Goal: Task Accomplishment & Management: Use online tool/utility

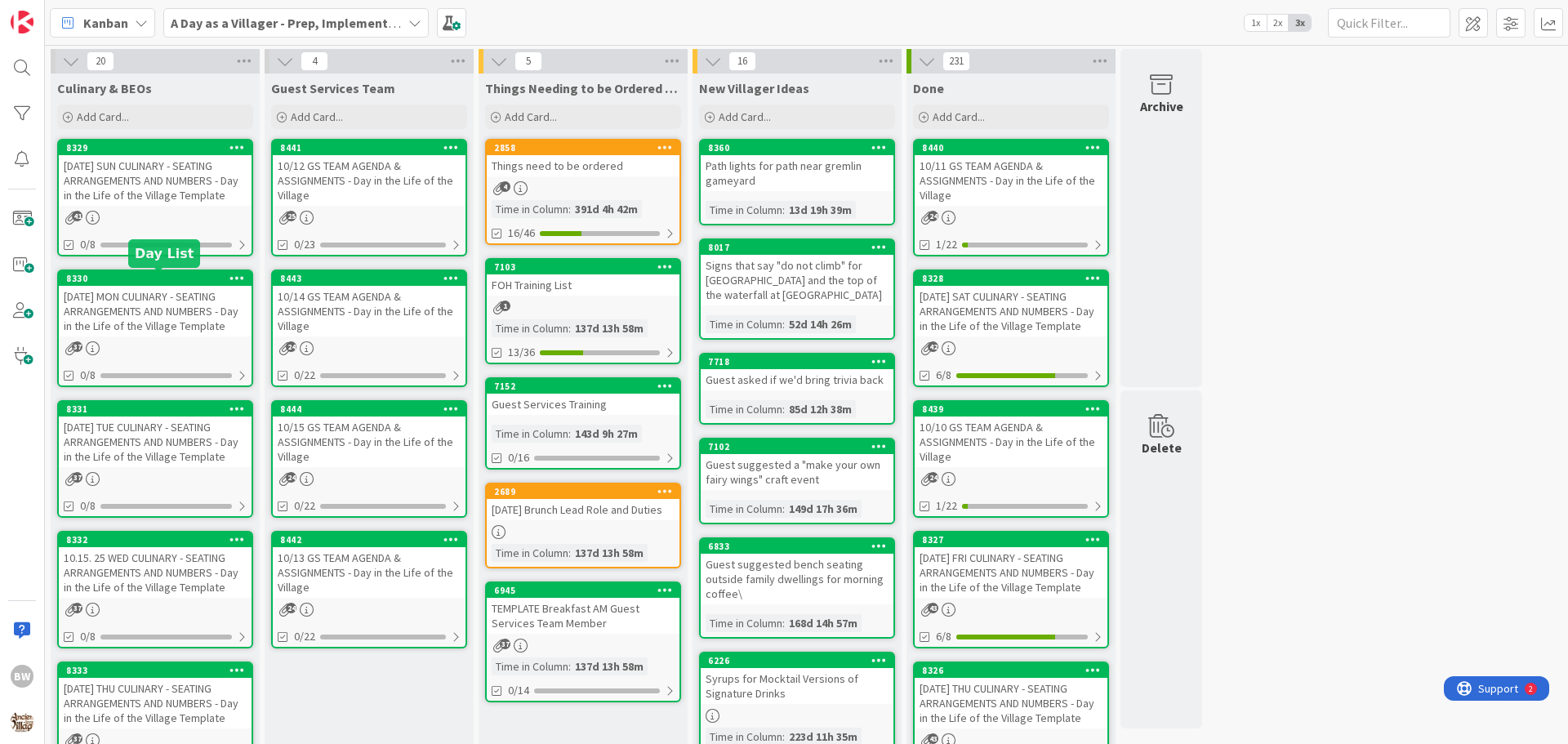
click at [143, 276] on div "8330" at bounding box center [159, 278] width 185 height 12
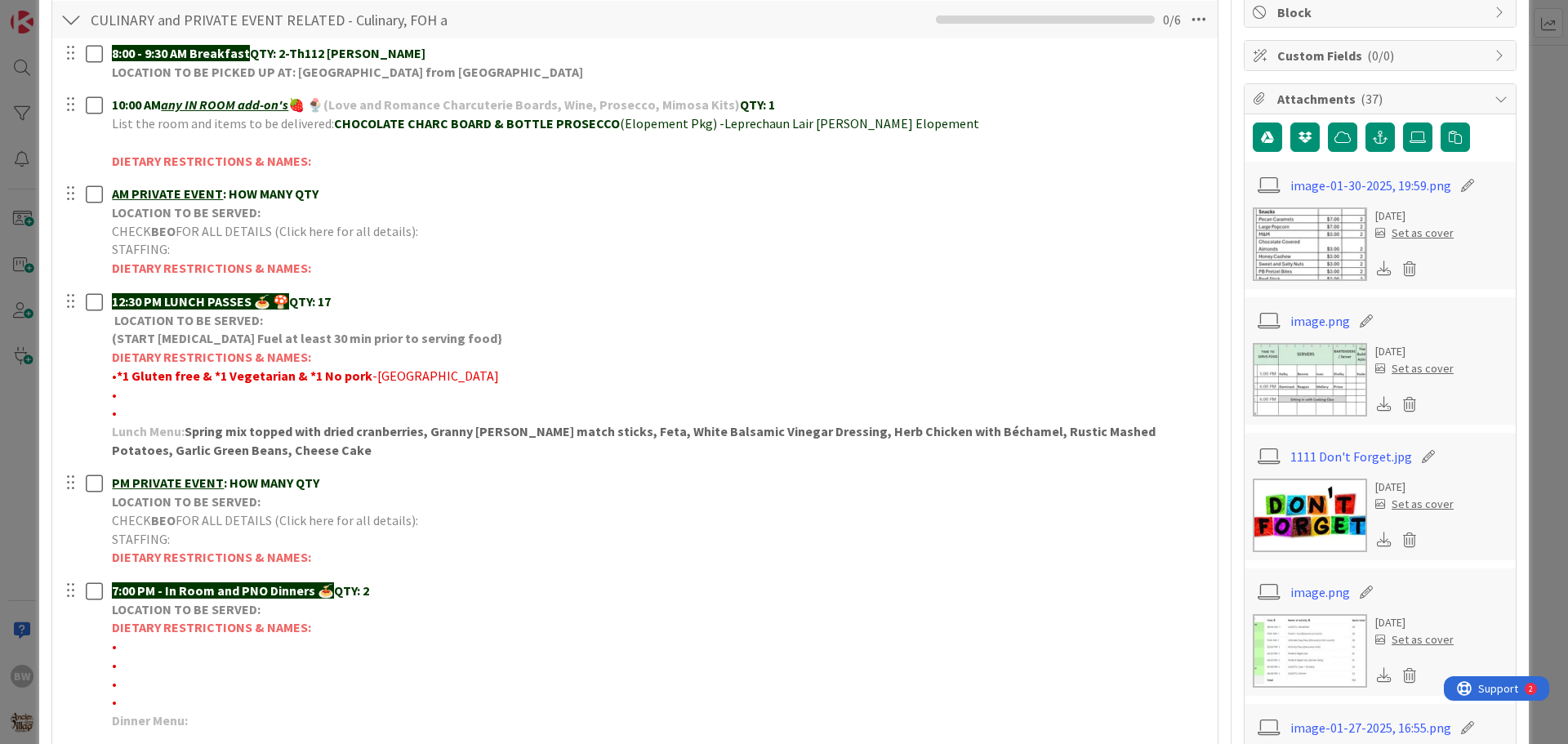
scroll to position [327, 0]
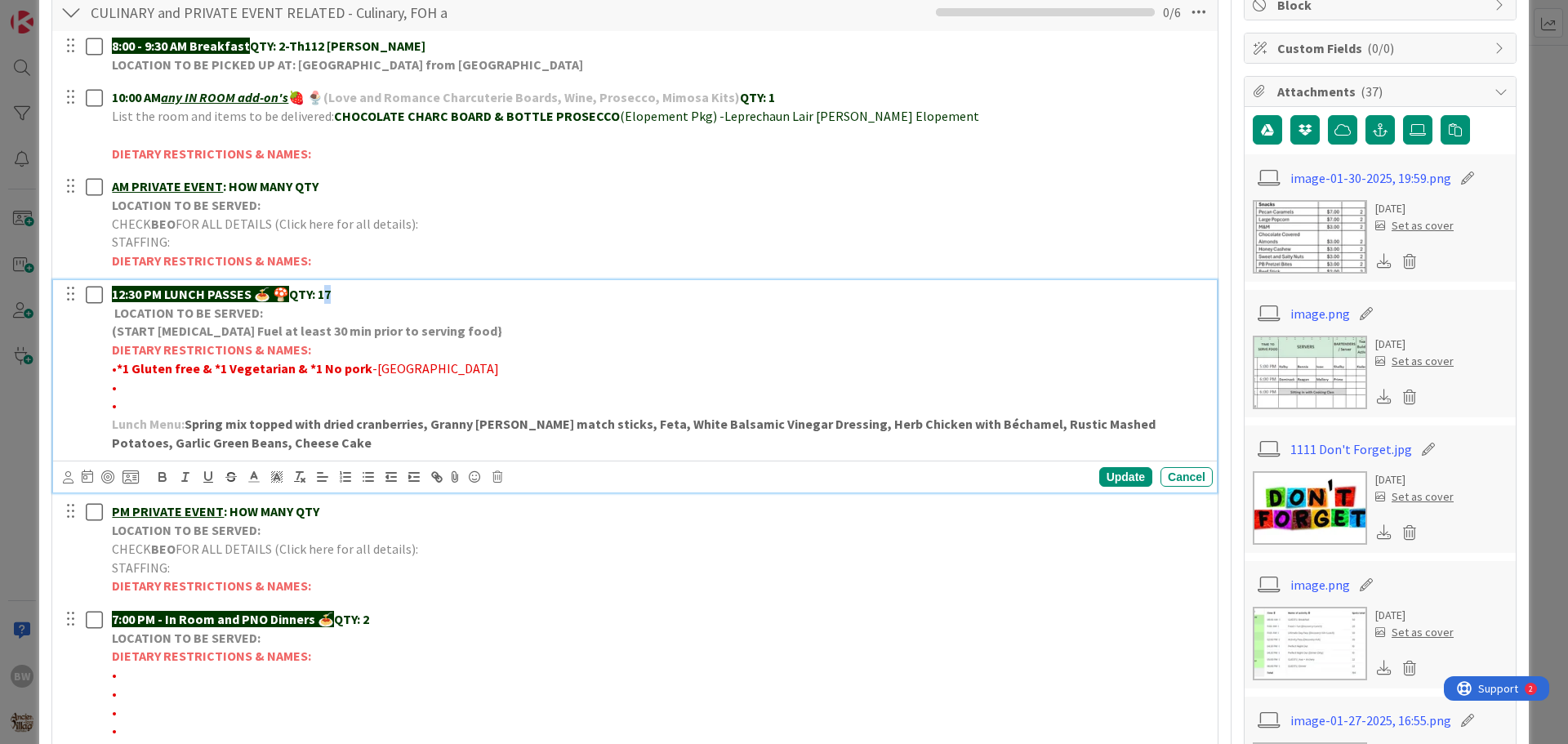
click at [333, 293] on p "12:30 PM LUNCH PASSES 🍝 🍄 QTY: 17" at bounding box center [658, 294] width 1094 height 19
click at [1115, 479] on div "Update" at bounding box center [1126, 477] width 53 height 20
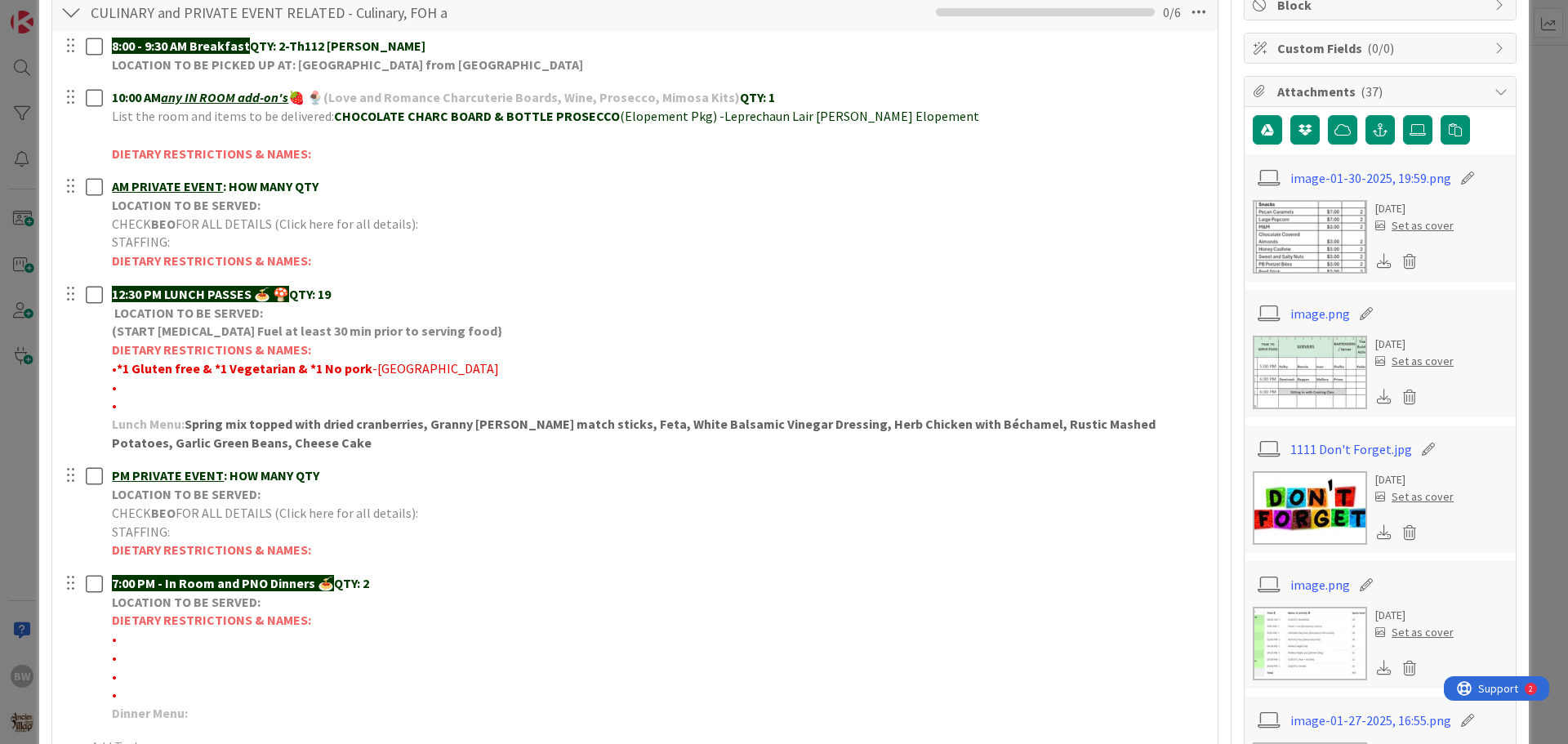
scroll to position [245, 0]
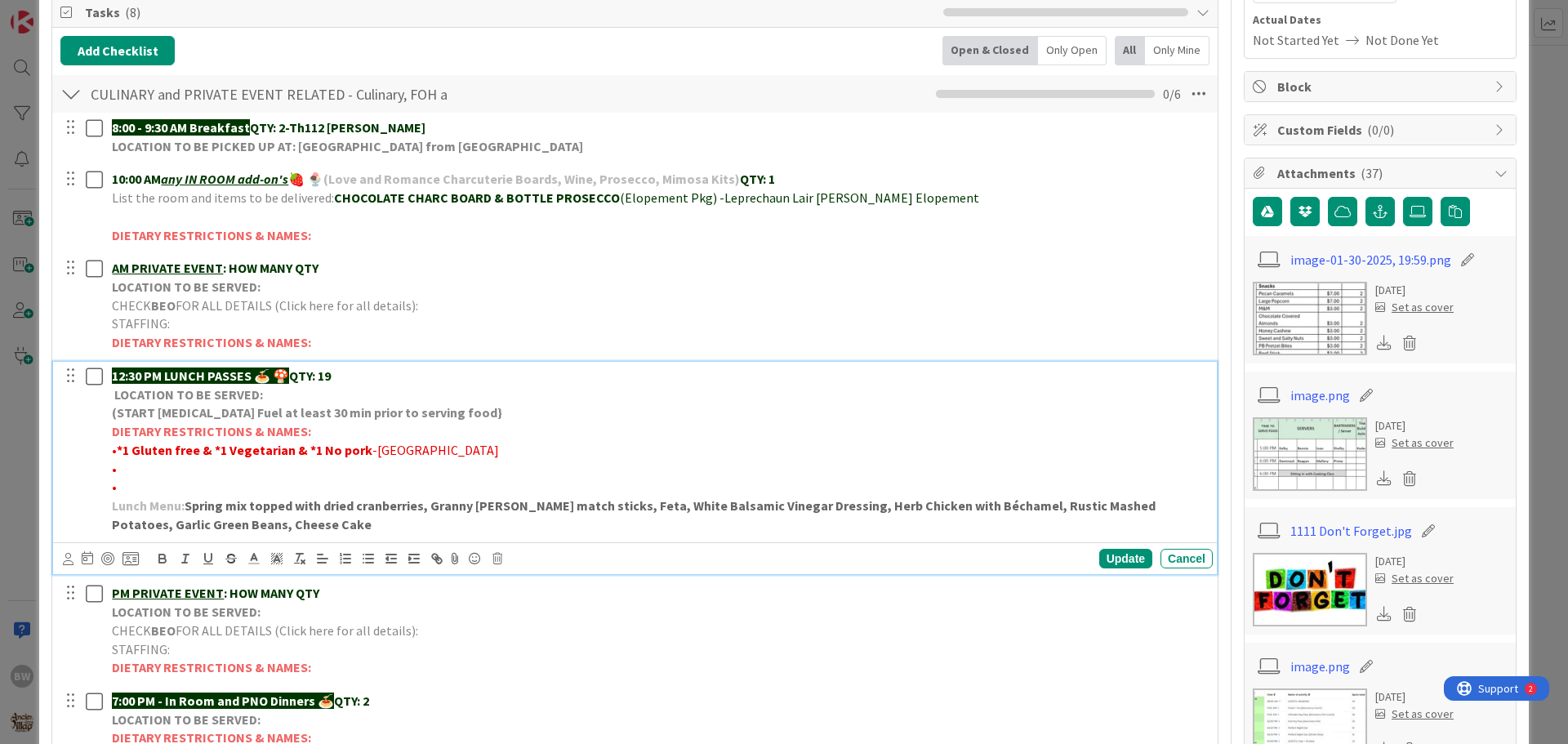
click at [120, 471] on p "•" at bounding box center [658, 469] width 1094 height 19
drag, startPoint x: 173, startPoint y: 466, endPoint x: 118, endPoint y: 472, distance: 55.3
click at [118, 472] on span "•*2 No [PERSON_NAME]" at bounding box center [179, 469] width 135 height 16
click at [159, 557] on icon "button" at bounding box center [162, 557] width 5 height 4
click at [477, 429] on p "DIETARY RESTRICTIONS & NAMES:" at bounding box center [658, 432] width 1094 height 19
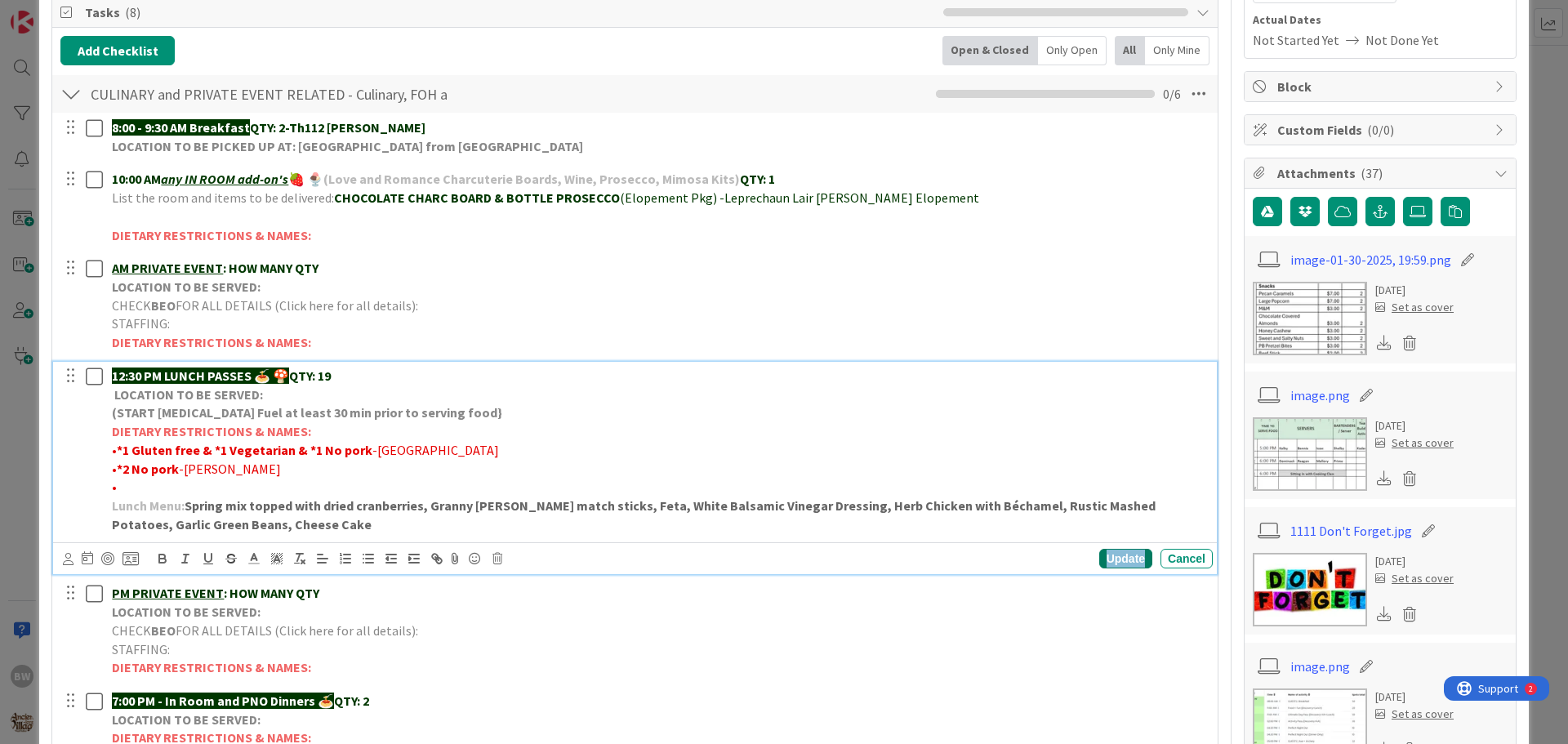
click at [1125, 552] on div "Update" at bounding box center [1126, 559] width 53 height 20
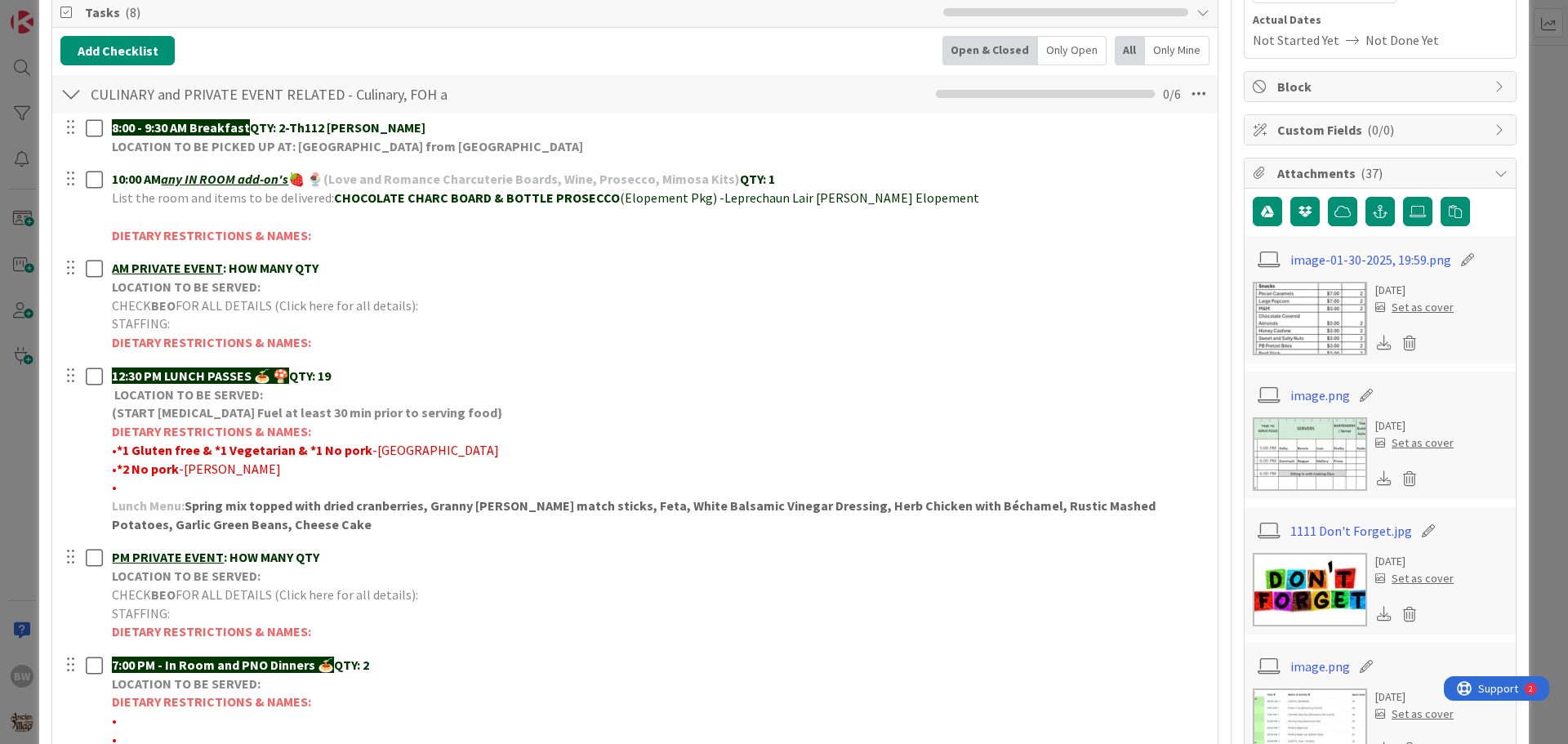
scroll to position [409, 0]
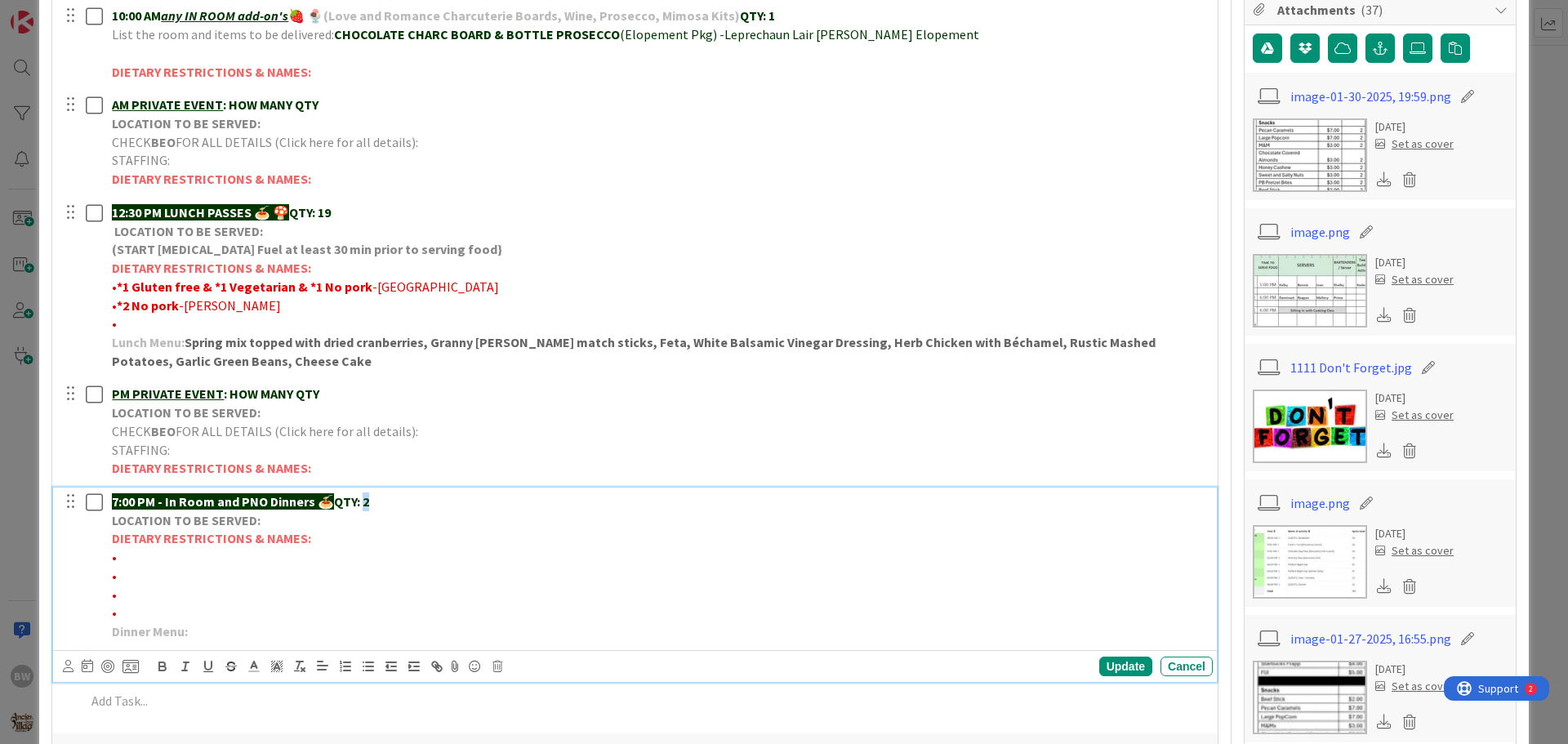
click at [366, 500] on p "7:00 PM - In Room and PNO Dinners 🍝 QTY: 2" at bounding box center [658, 501] width 1094 height 19
click at [1100, 664] on div "Update" at bounding box center [1126, 667] width 53 height 20
click at [137, 567] on p "•" at bounding box center [658, 576] width 1094 height 19
click at [122, 556] on p "•" at bounding box center [658, 558] width 1094 height 19
drag, startPoint x: 182, startPoint y: 555, endPoint x: 117, endPoint y: 557, distance: 65.0
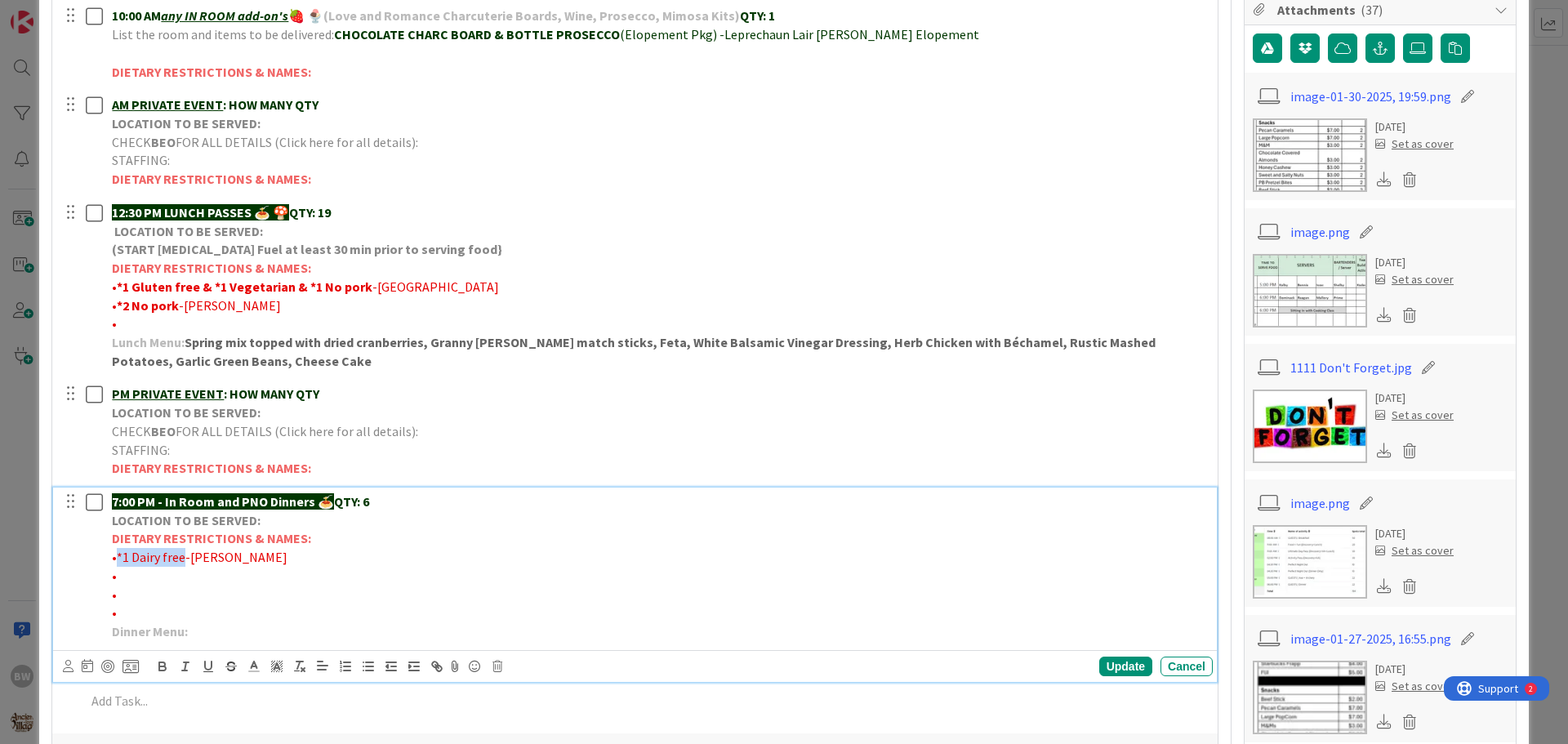
click at [117, 557] on span "•*1 Dairy free-[PERSON_NAME]" at bounding box center [199, 557] width 175 height 16
click at [162, 667] on icon "button" at bounding box center [162, 669] width 6 height 4
click at [1103, 665] on div "Update" at bounding box center [1126, 667] width 53 height 20
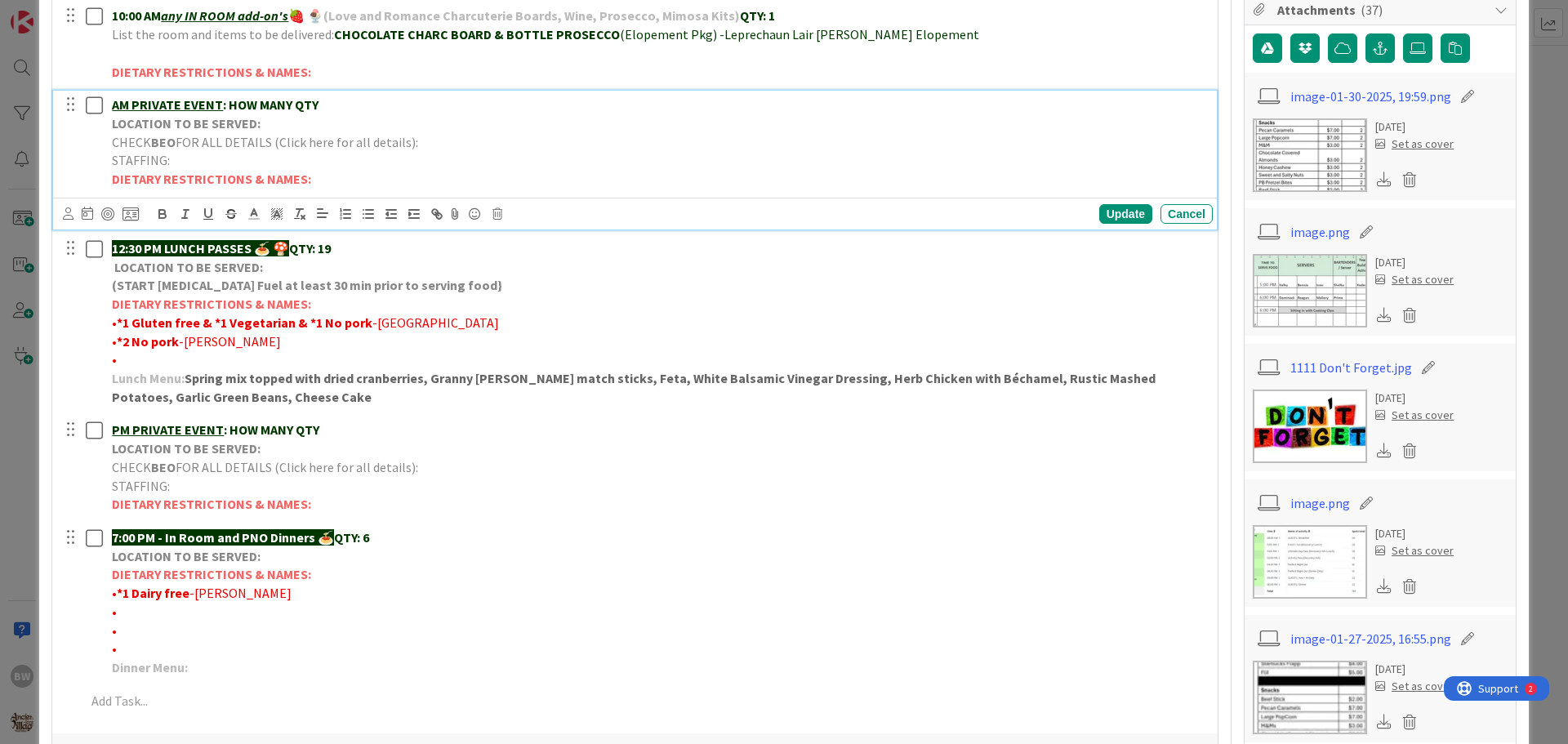
click at [215, 146] on span "FOR ALL DETAILS (Click here for all details):" at bounding box center [296, 143] width 242 height 16
click at [498, 213] on icon at bounding box center [497, 213] width 10 height 12
click at [540, 285] on div "Delete" at bounding box center [538, 283] width 61 height 29
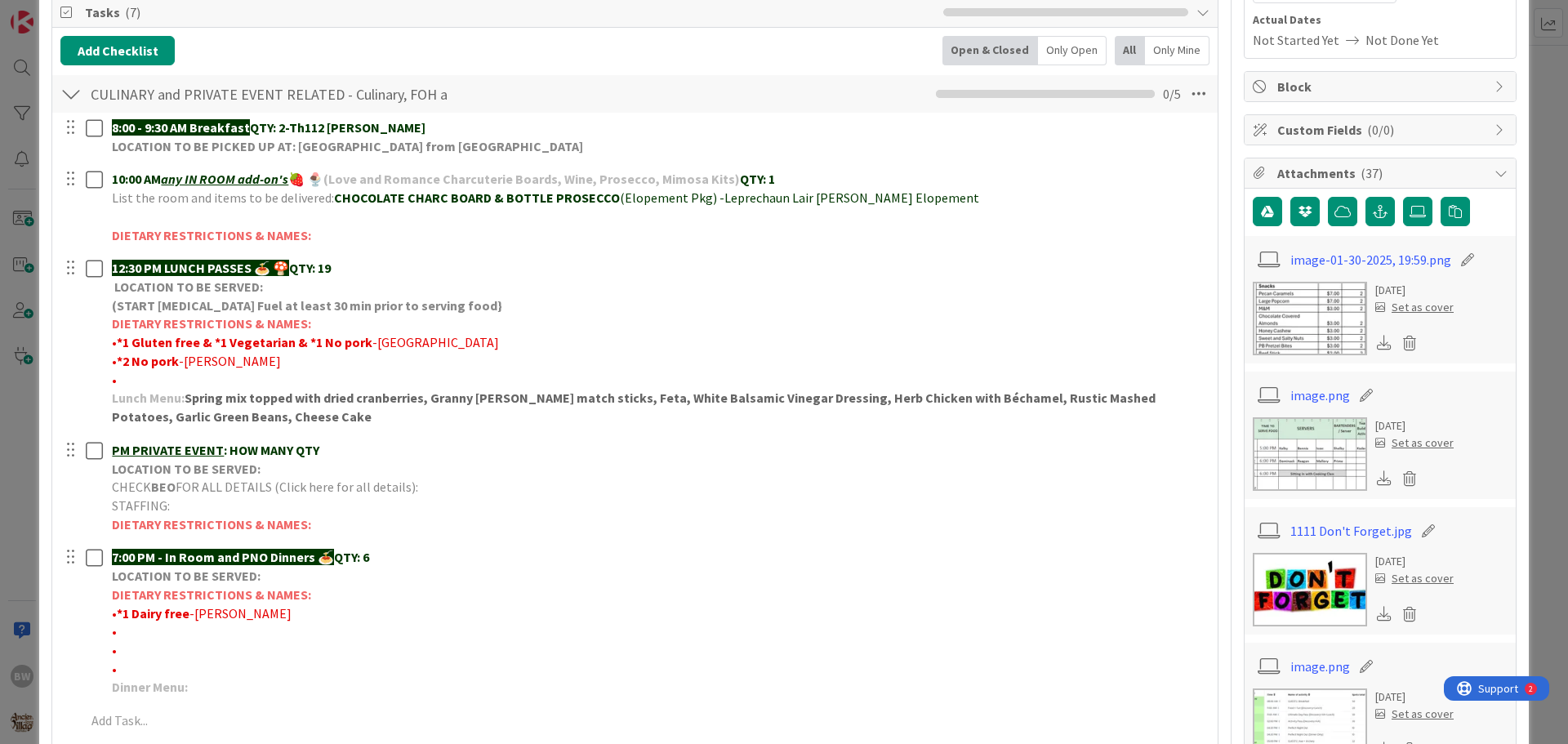
scroll to position [0, 0]
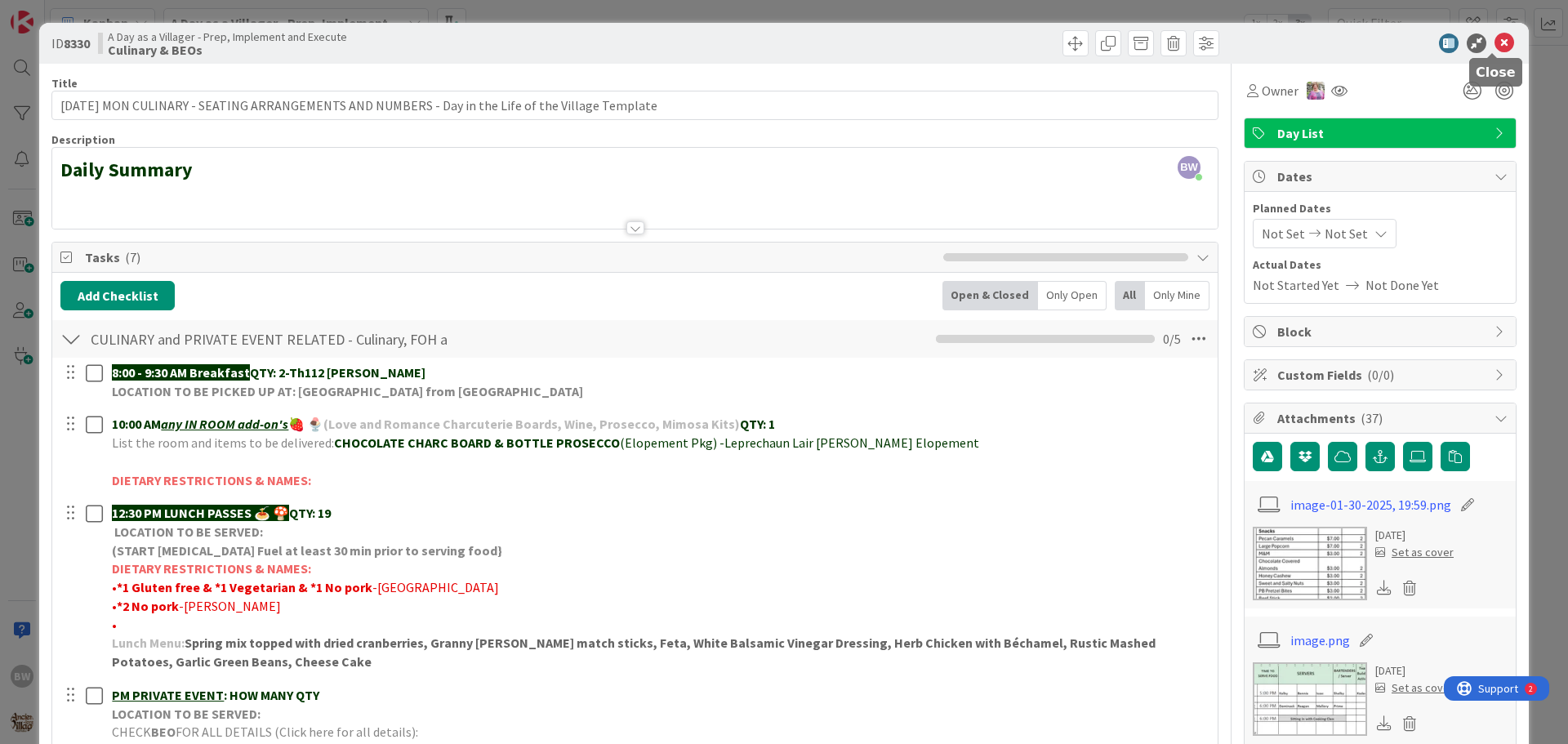
click at [1497, 41] on icon at bounding box center [1504, 44] width 20 height 20
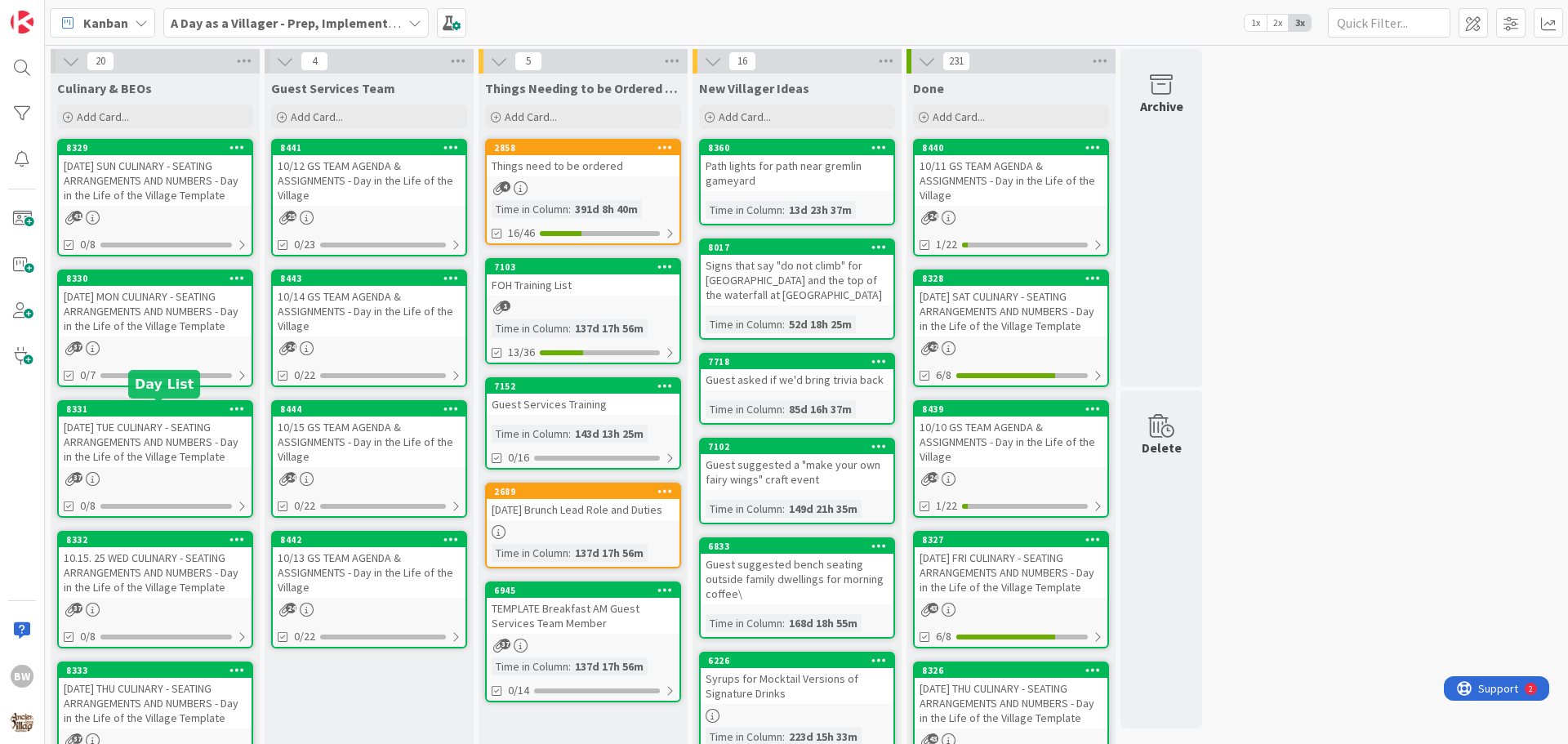
click at [143, 411] on div "8331" at bounding box center [159, 409] width 185 height 12
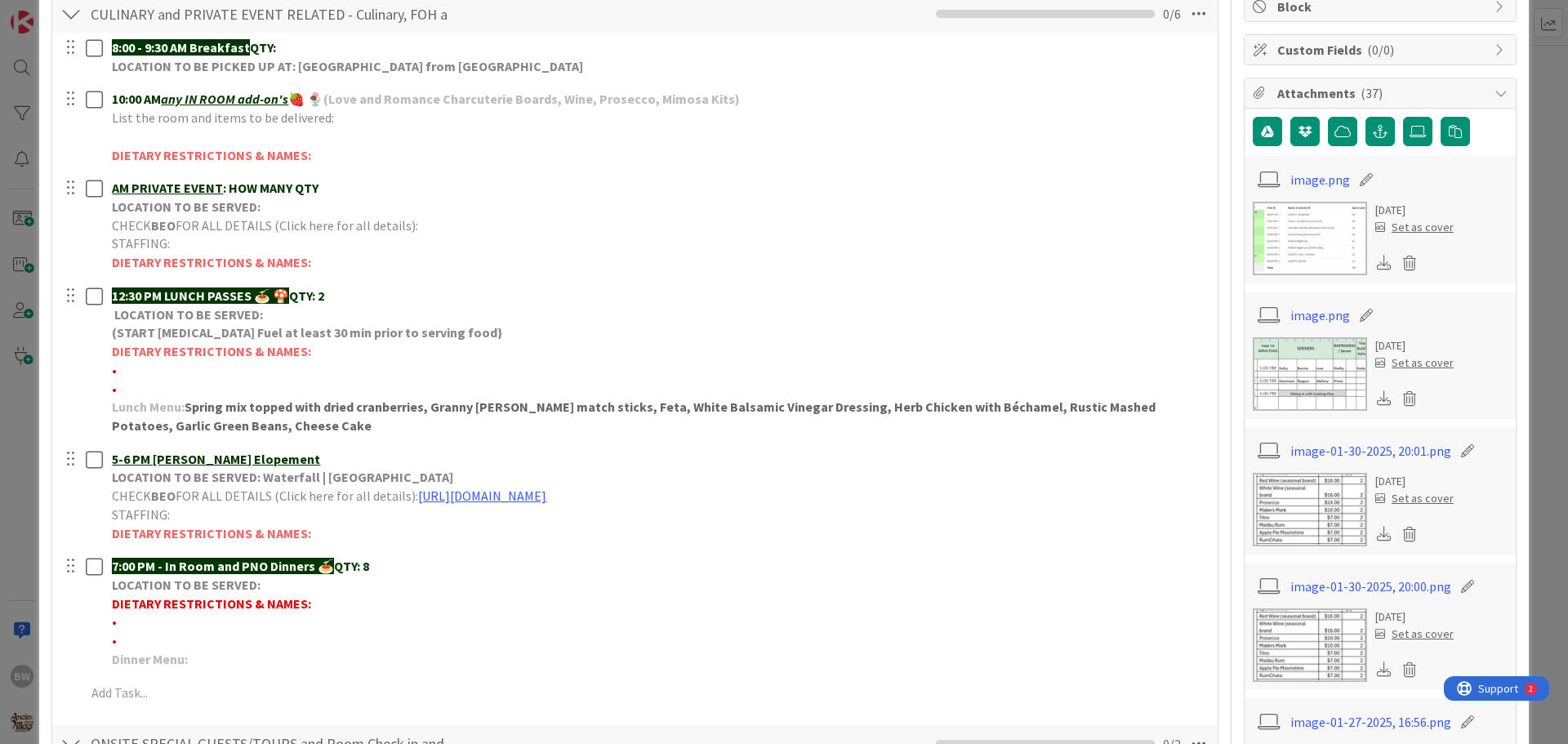
scroll to position [327, 0]
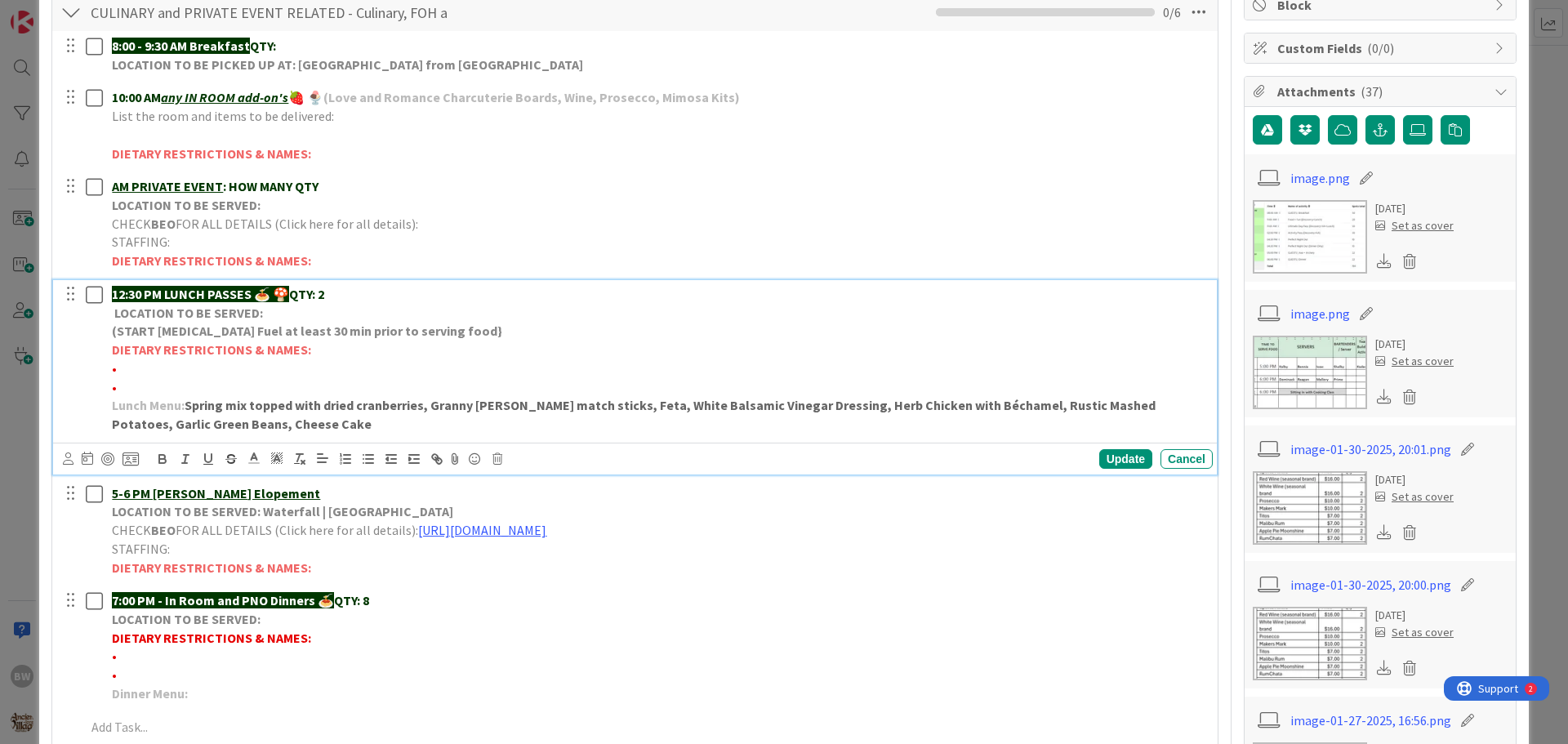
click at [344, 291] on p "12:30 PM LUNCH PASSES 🍝 🍄 QTY: 2" at bounding box center [658, 294] width 1094 height 19
click at [341, 292] on p "12:30 PM LUNCH PASSES 🍝 🍄 QTY: 2" at bounding box center [658, 294] width 1094 height 19
click at [1112, 461] on div "Update" at bounding box center [1126, 460] width 53 height 20
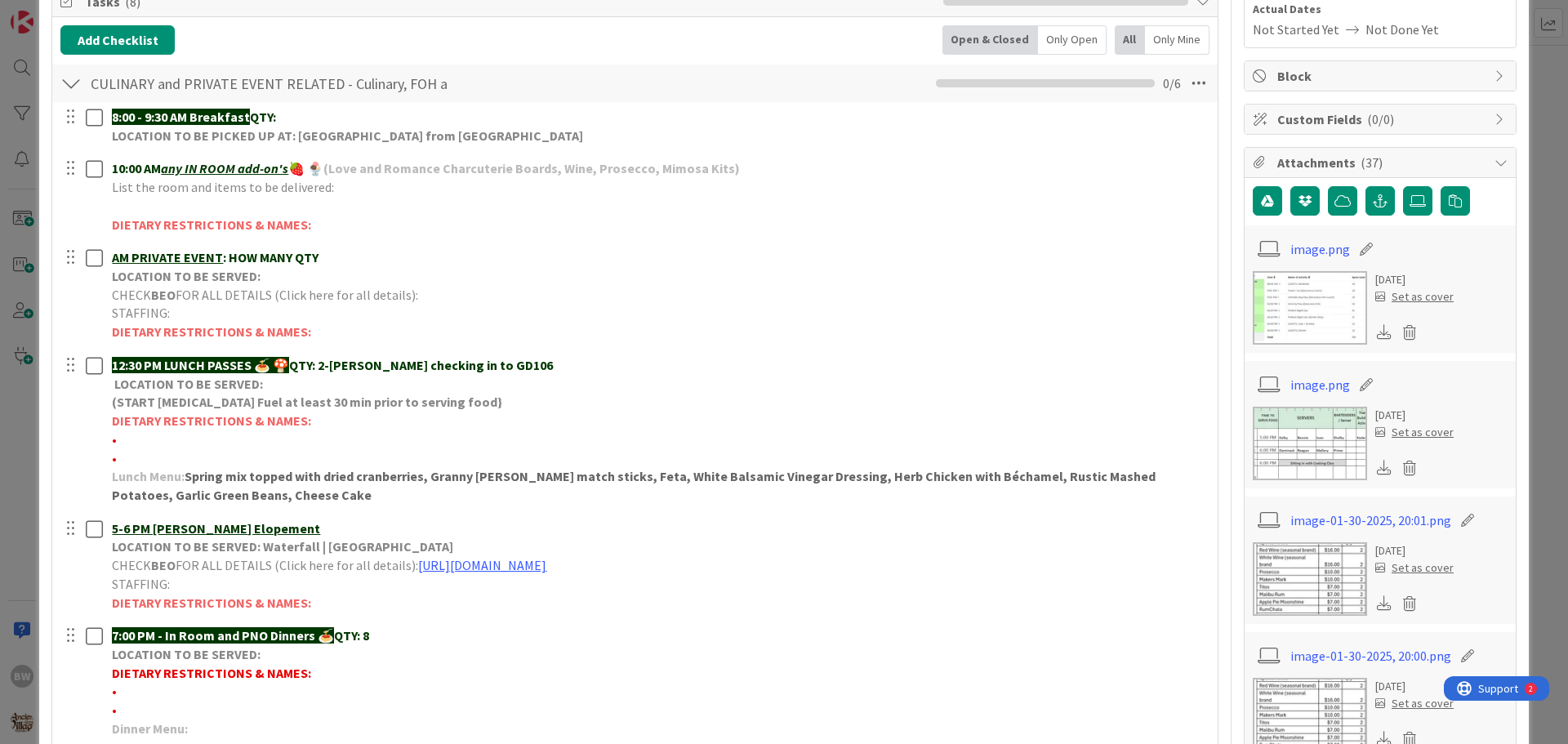
scroll to position [245, 0]
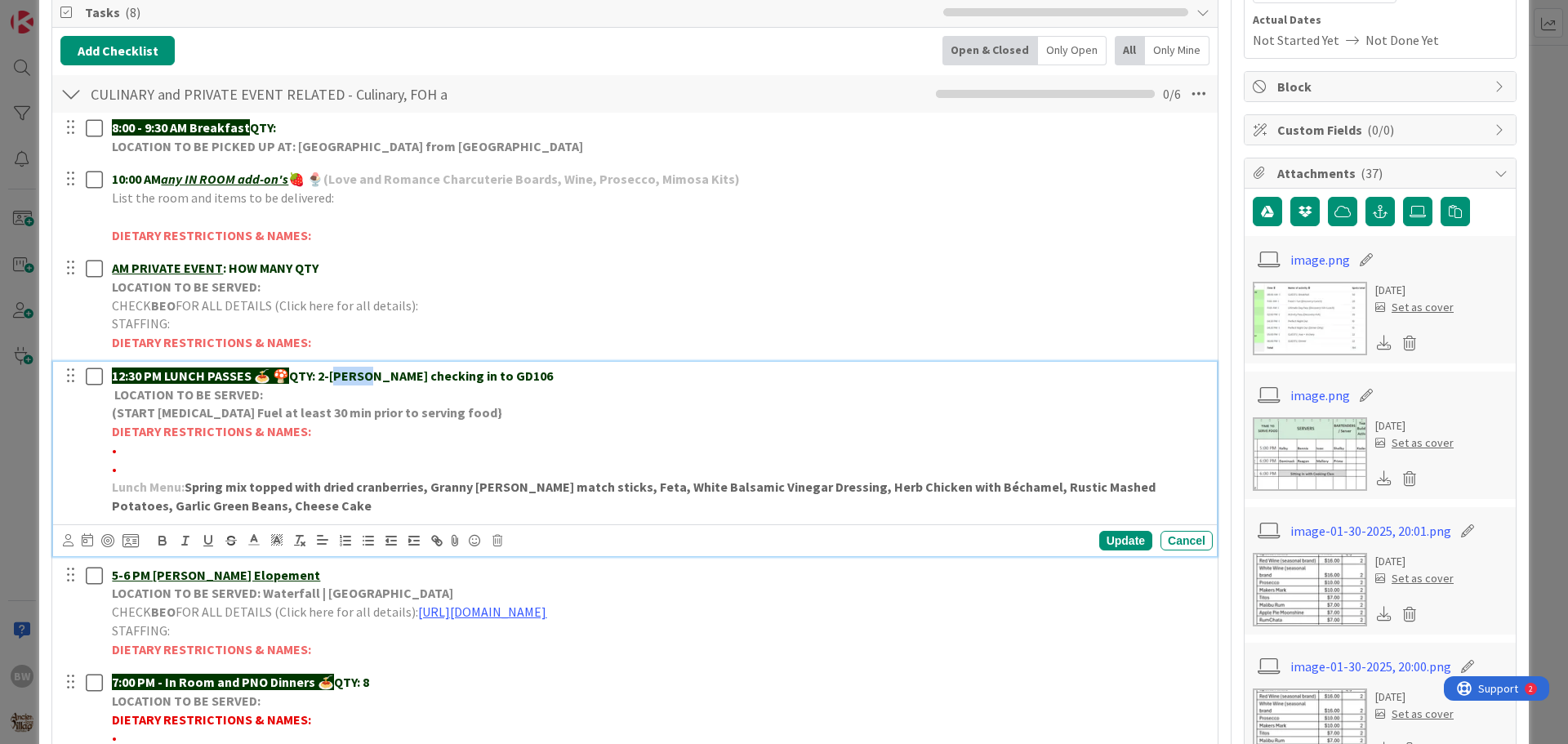
drag, startPoint x: 370, startPoint y: 372, endPoint x: 341, endPoint y: 376, distance: 29.3
click at [341, 376] on strong "QTY: 2-[PERSON_NAME] checking in to GD106" at bounding box center [420, 376] width 264 height 16
click at [1110, 541] on div "Update" at bounding box center [1126, 541] width 53 height 20
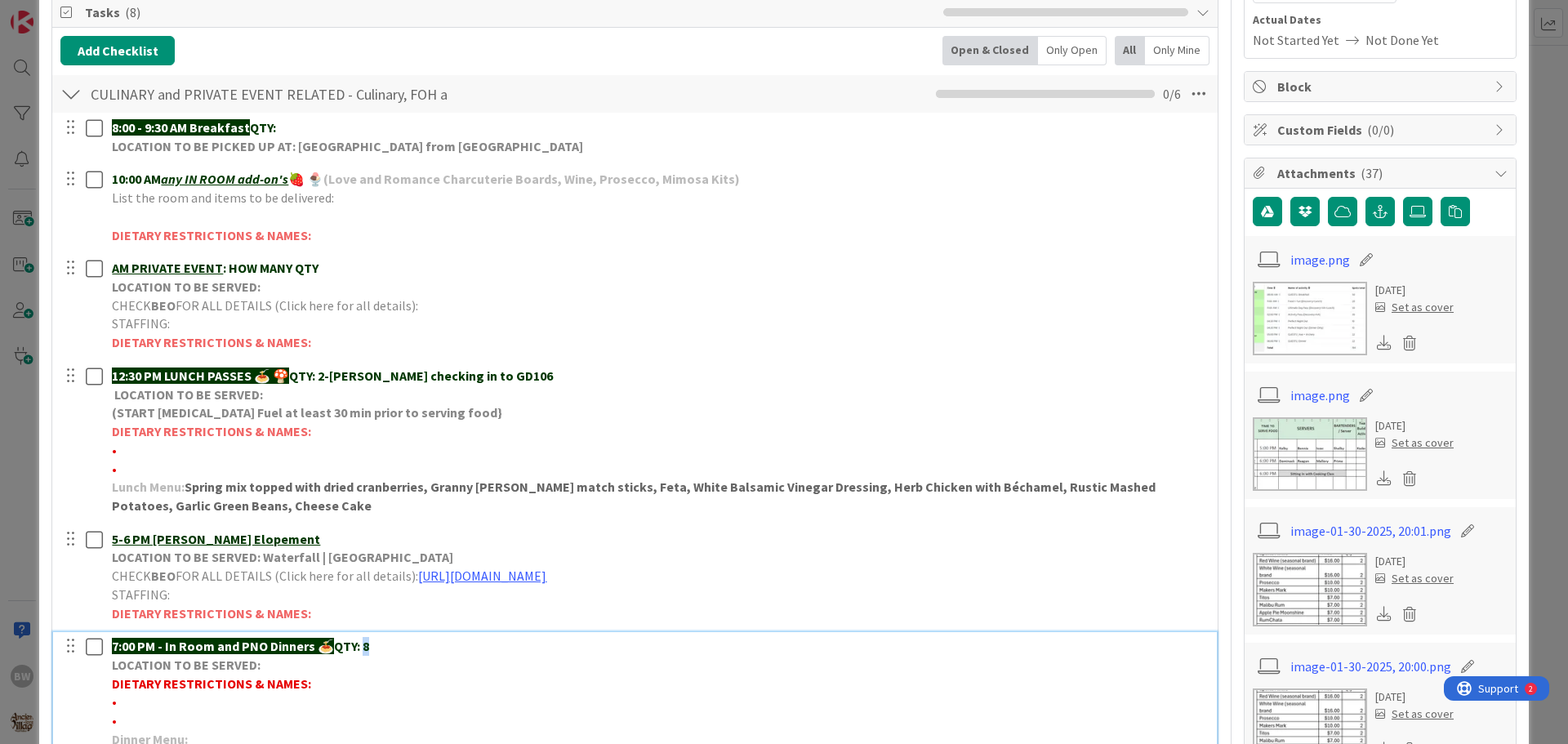
drag, startPoint x: 377, startPoint y: 644, endPoint x: 365, endPoint y: 644, distance: 12.0
click at [367, 645] on p "7:00 PM - In Room and PNO Dinners 🍝 QTY: 8" at bounding box center [658, 647] width 1094 height 19
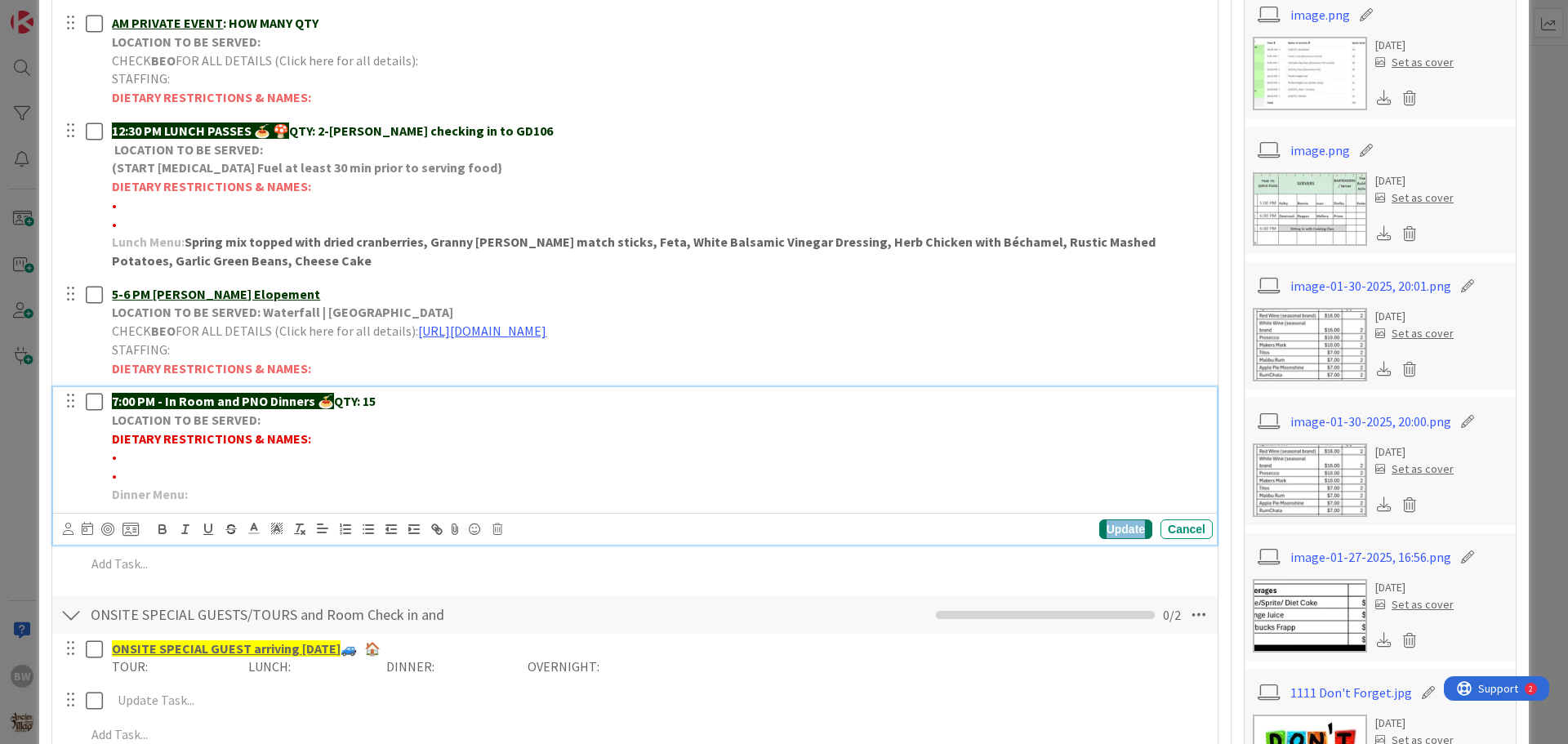
click at [1100, 528] on div "Update" at bounding box center [1126, 530] width 53 height 20
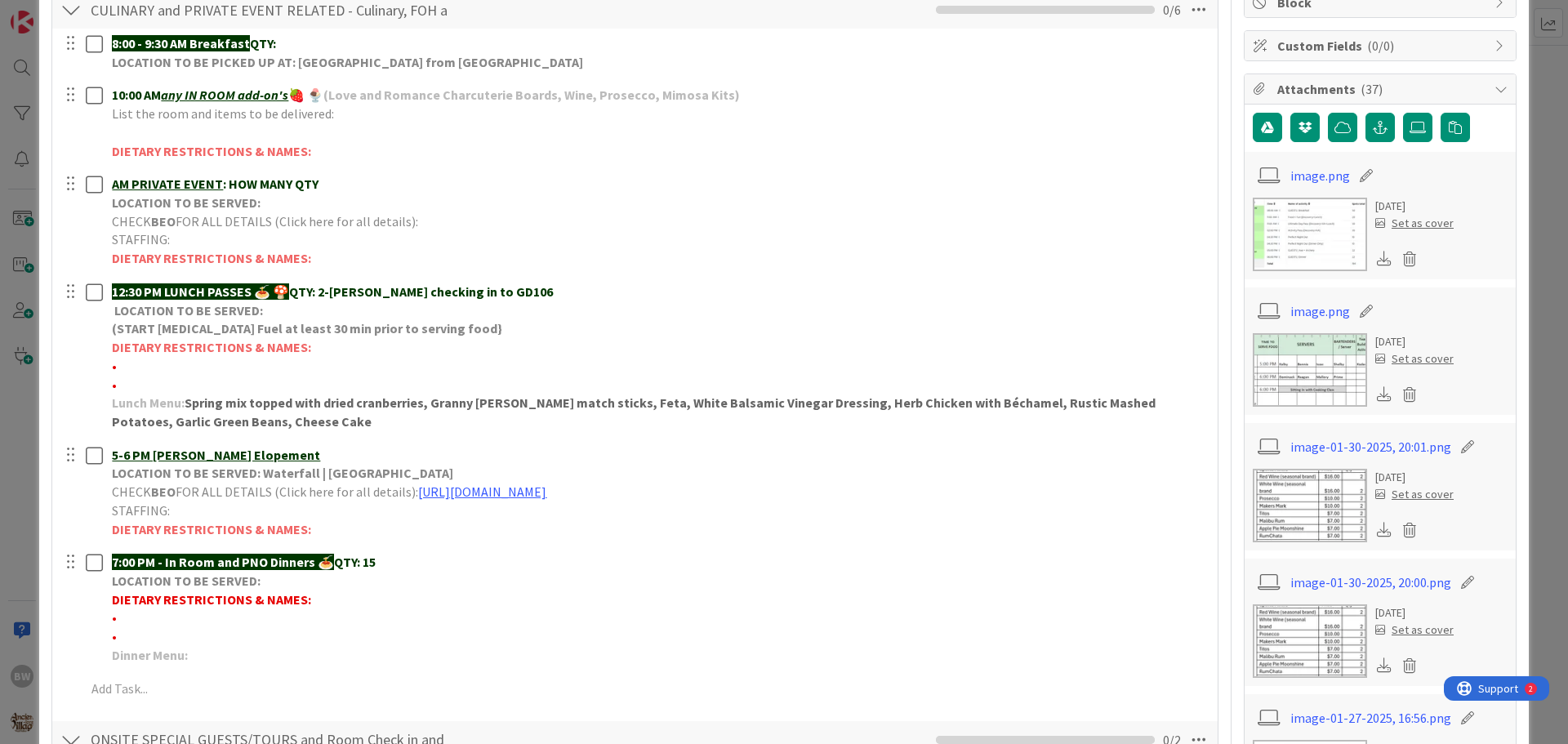
scroll to position [327, 0]
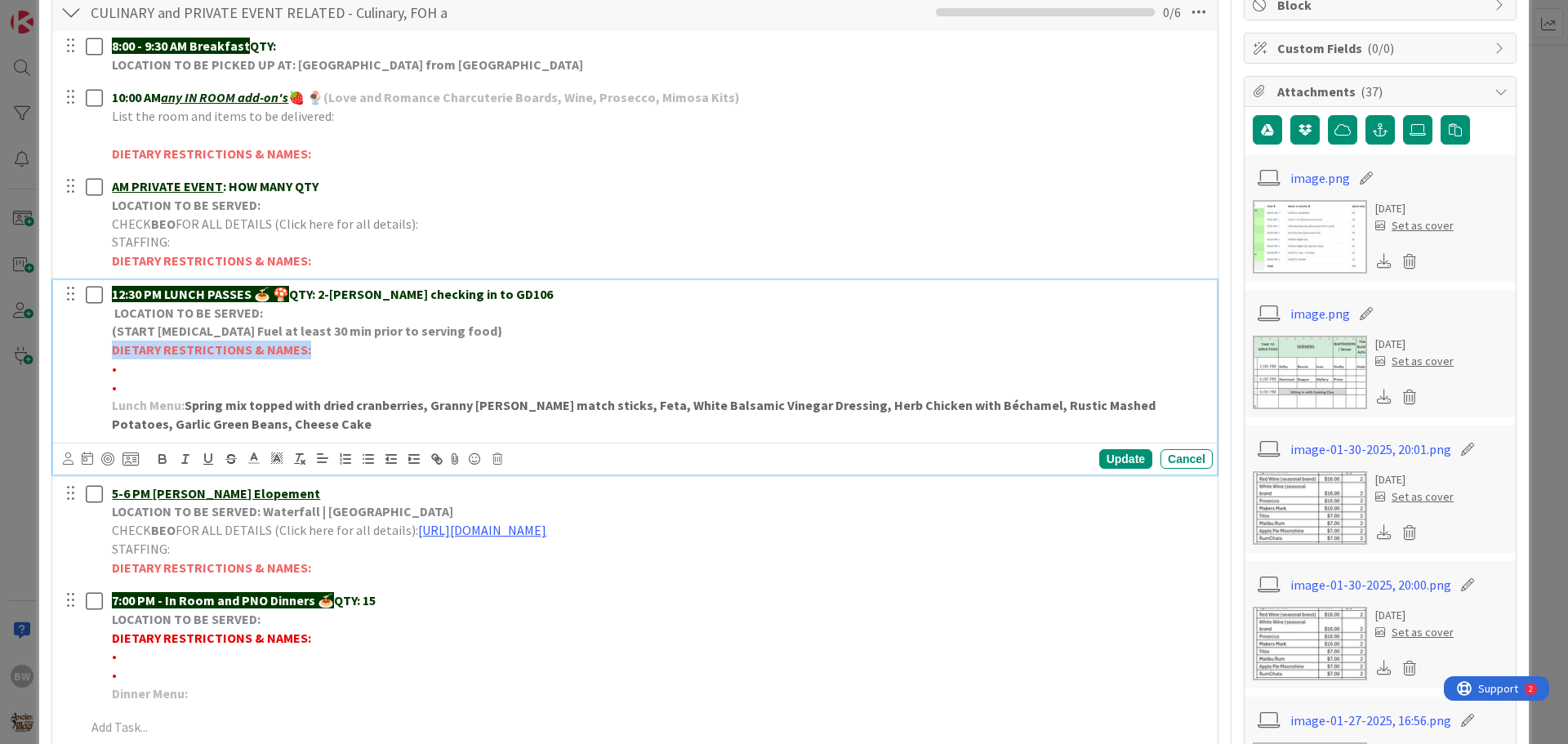
drag, startPoint x: 113, startPoint y: 349, endPoint x: 305, endPoint y: 345, distance: 192.0
click at [305, 345] on strong "DIETARY RESTRICTIONS & NAMES:" at bounding box center [211, 350] width 199 height 16
copy strong "DIETARY RESTRICTIONS & NAMES:"
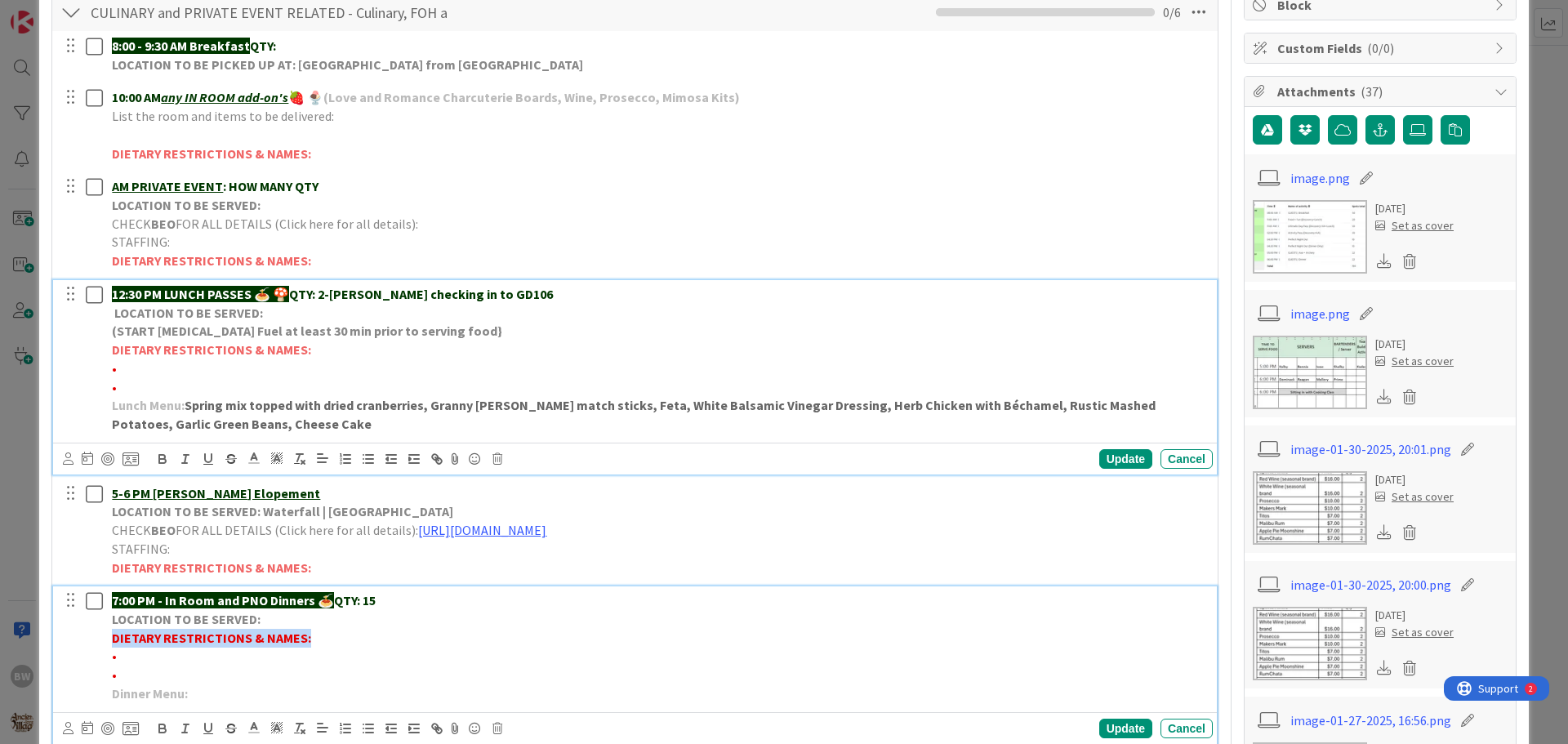
drag, startPoint x: 113, startPoint y: 636, endPoint x: 305, endPoint y: 637, distance: 192.0
click at [305, 637] on strong "DIETARY RESTRICTIONS & NAMES:" at bounding box center [211, 638] width 199 height 16
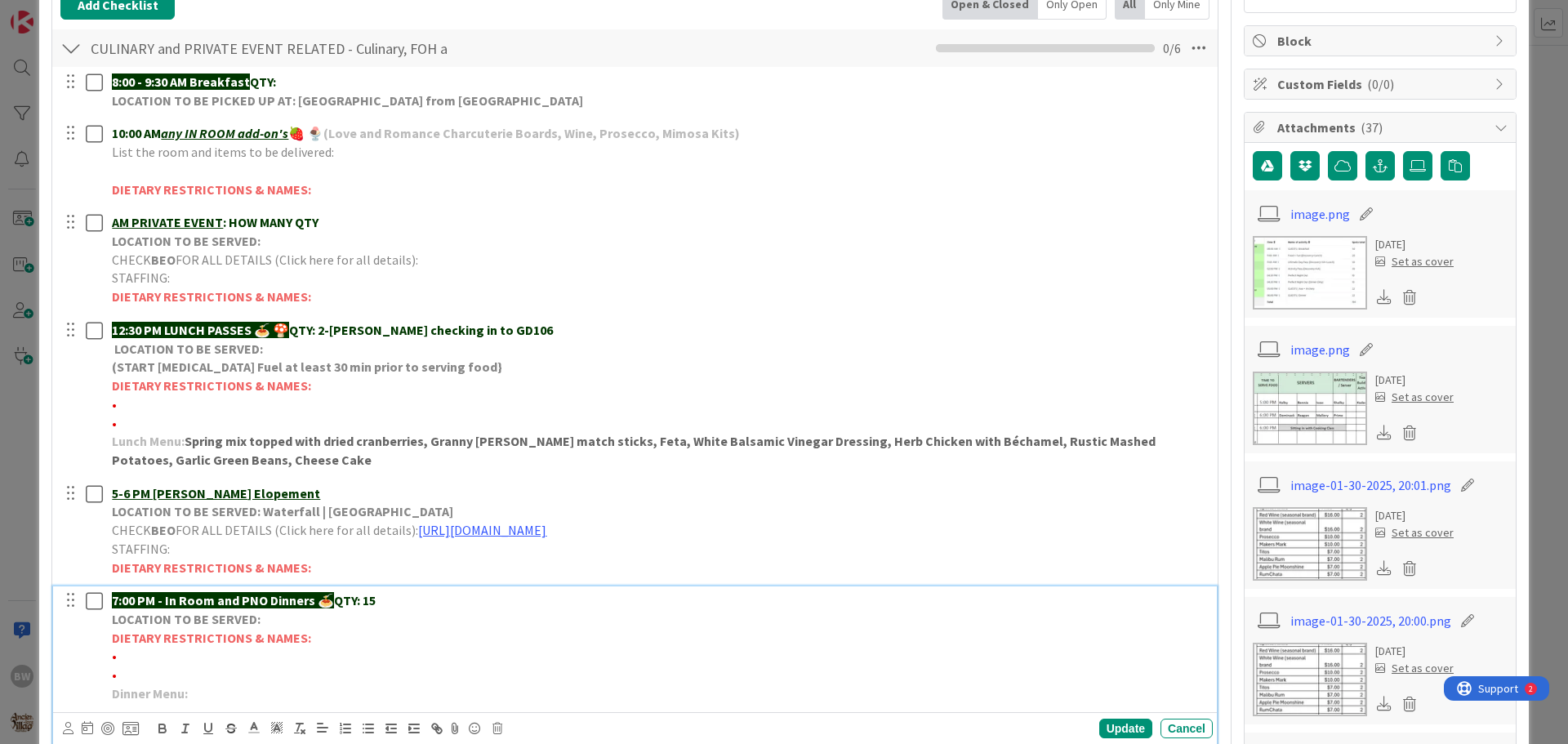
scroll to position [618, 0]
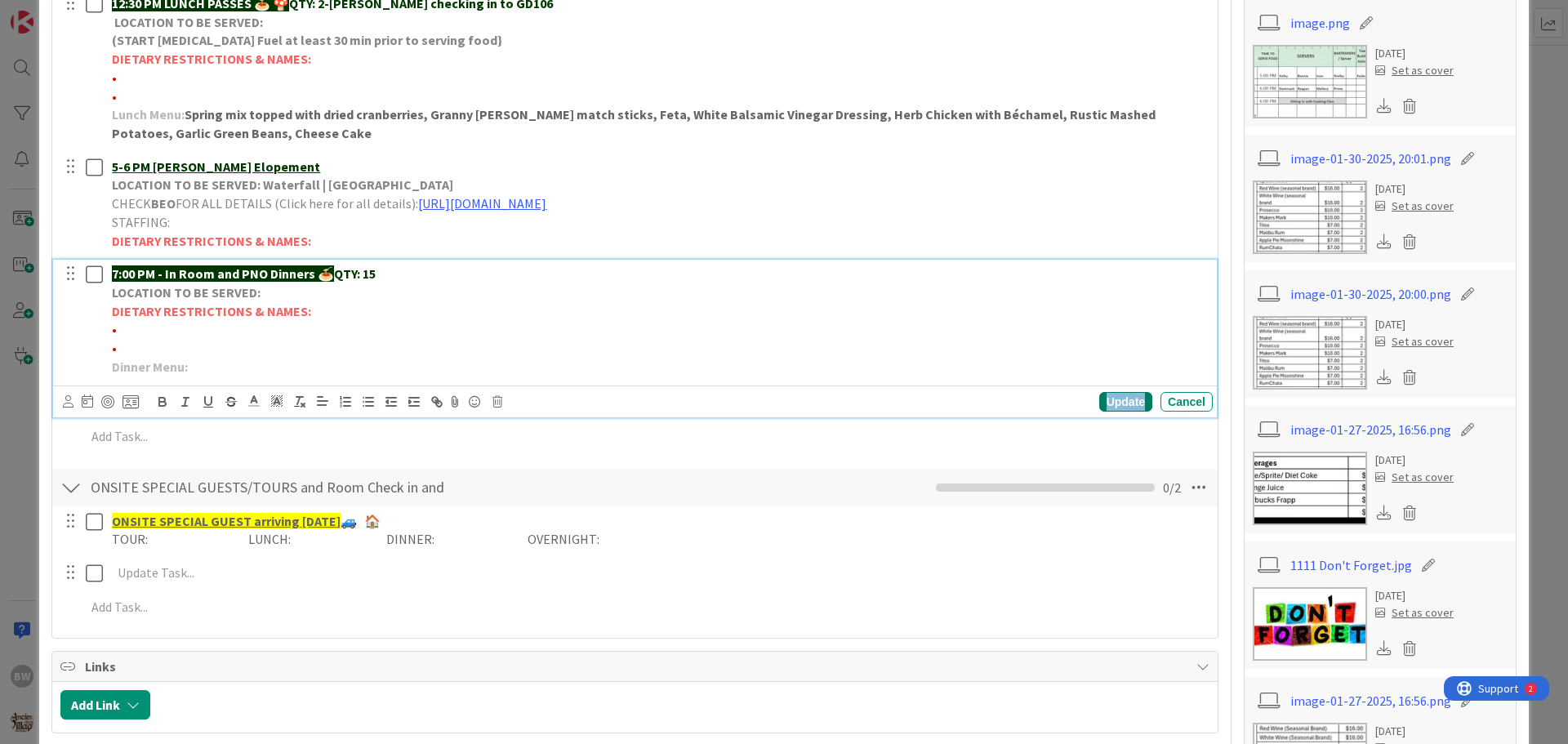
click at [1107, 402] on div "Update" at bounding box center [1126, 402] width 53 height 20
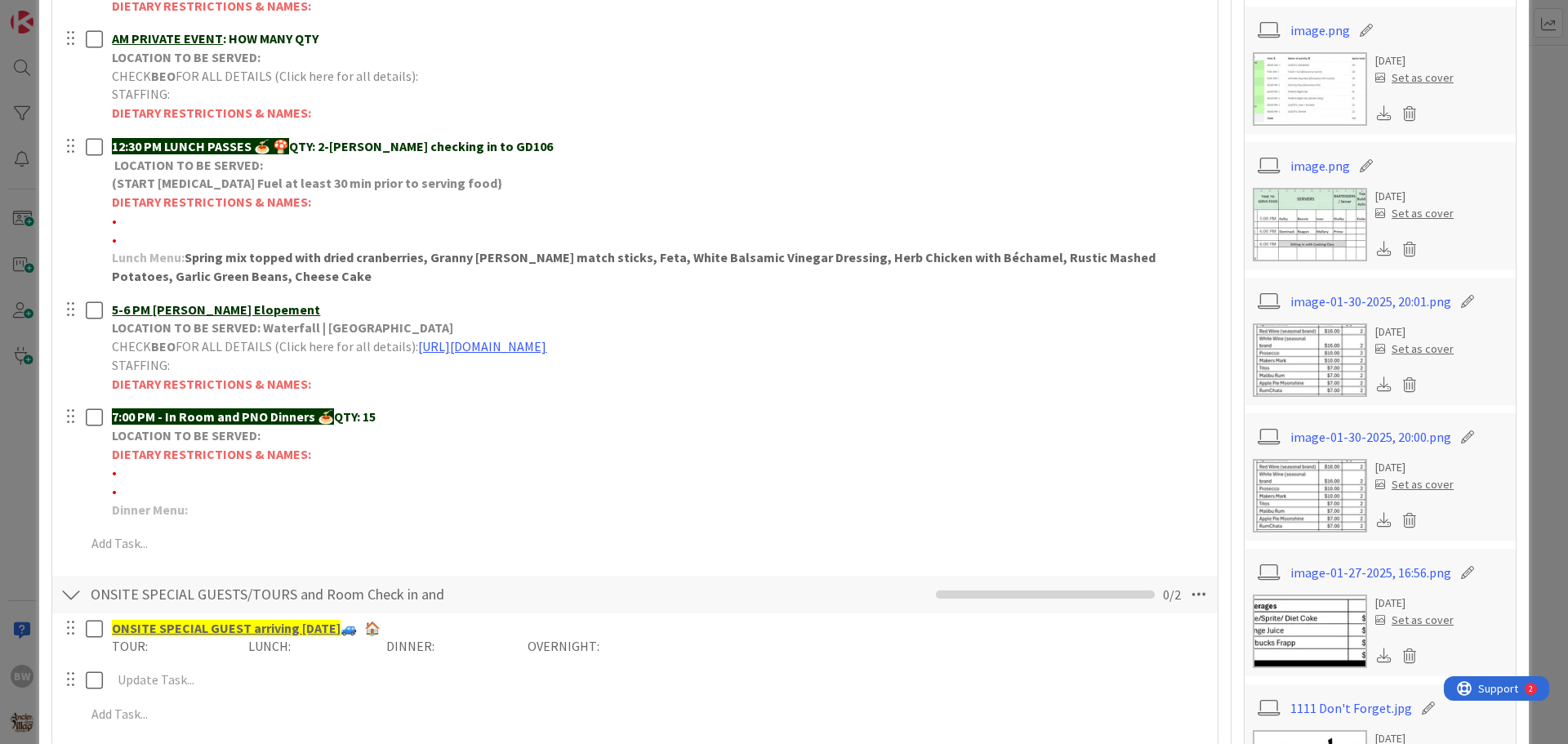
scroll to position [372, 0]
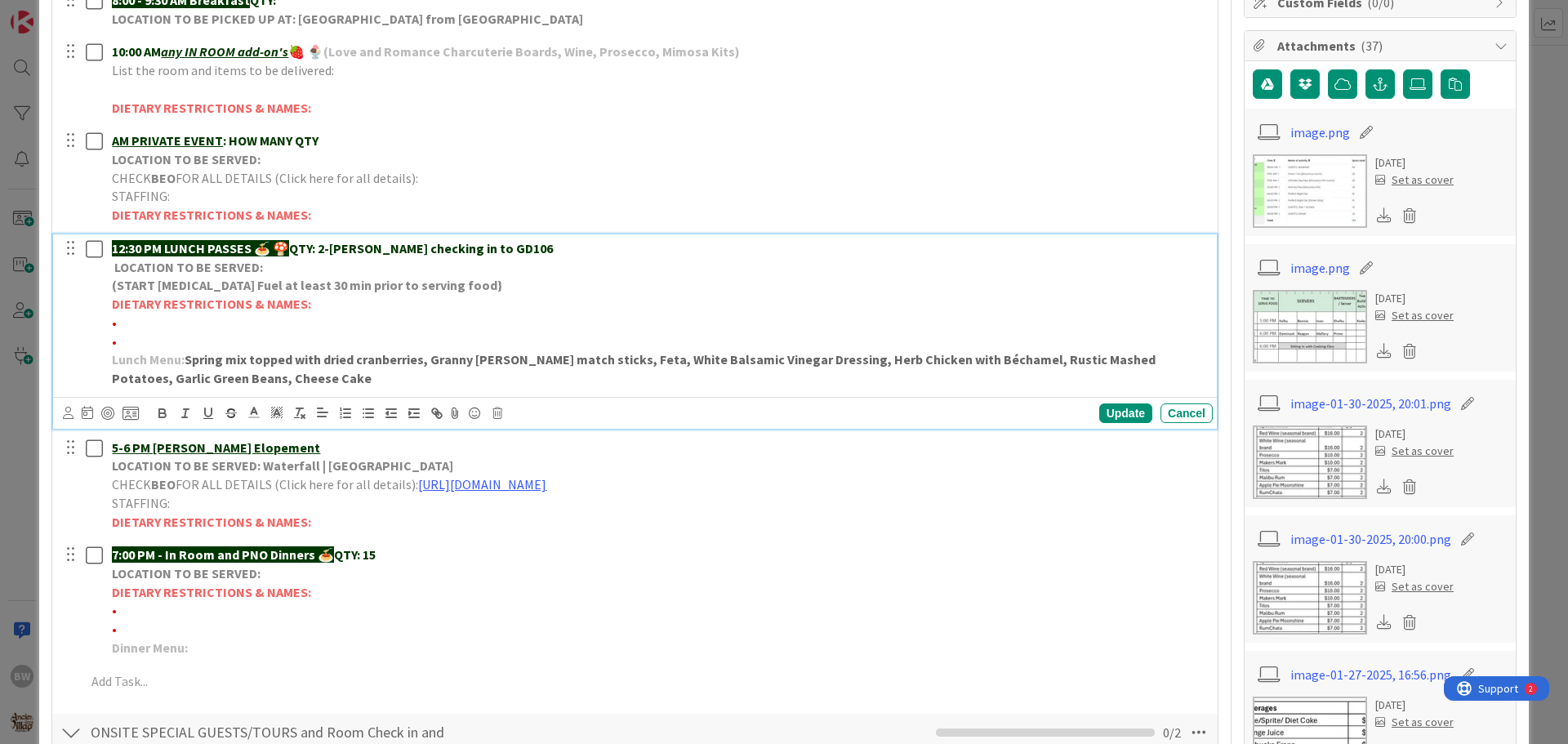
click at [502, 248] on p "12:30 PM LUNCH PASSES 🍝 🍄 QTY: 2-[PERSON_NAME] checking in to GD106" at bounding box center [658, 249] width 1094 height 19
drag, startPoint x: 580, startPoint y: 249, endPoint x: 547, endPoint y: 249, distance: 33.0
click at [547, 249] on strong "QTY: 2-[PERSON_NAME] checking in to GD106 will be eating dinner with us this ev…" at bounding box center [553, 248] width 528 height 16
click at [764, 244] on strong "QTY: 2-[PERSON_NAME] checking in to GD106 will be having dinner with us this ev…" at bounding box center [553, 248] width 529 height 16
click at [1109, 416] on div "Update" at bounding box center [1126, 413] width 53 height 20
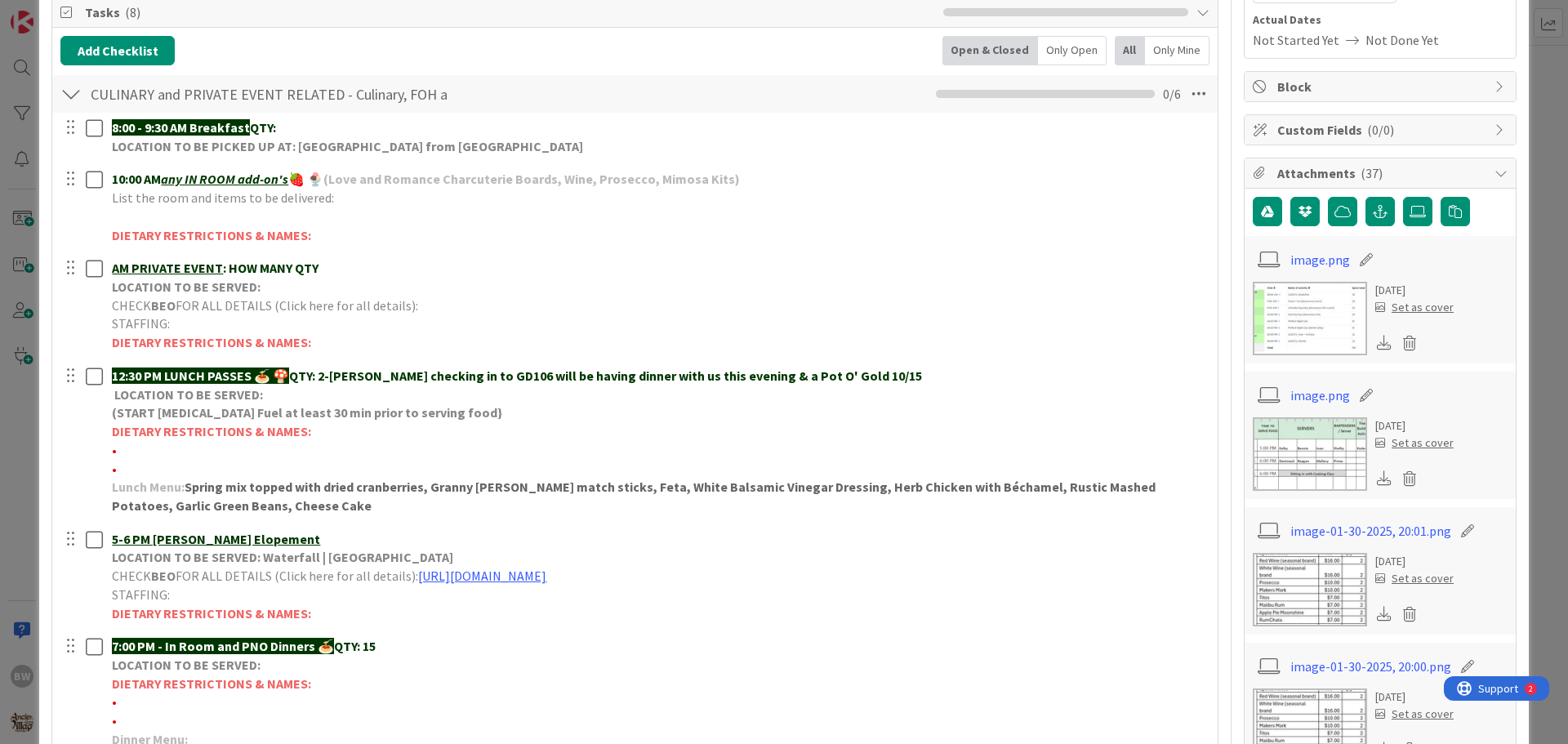
scroll to position [0, 0]
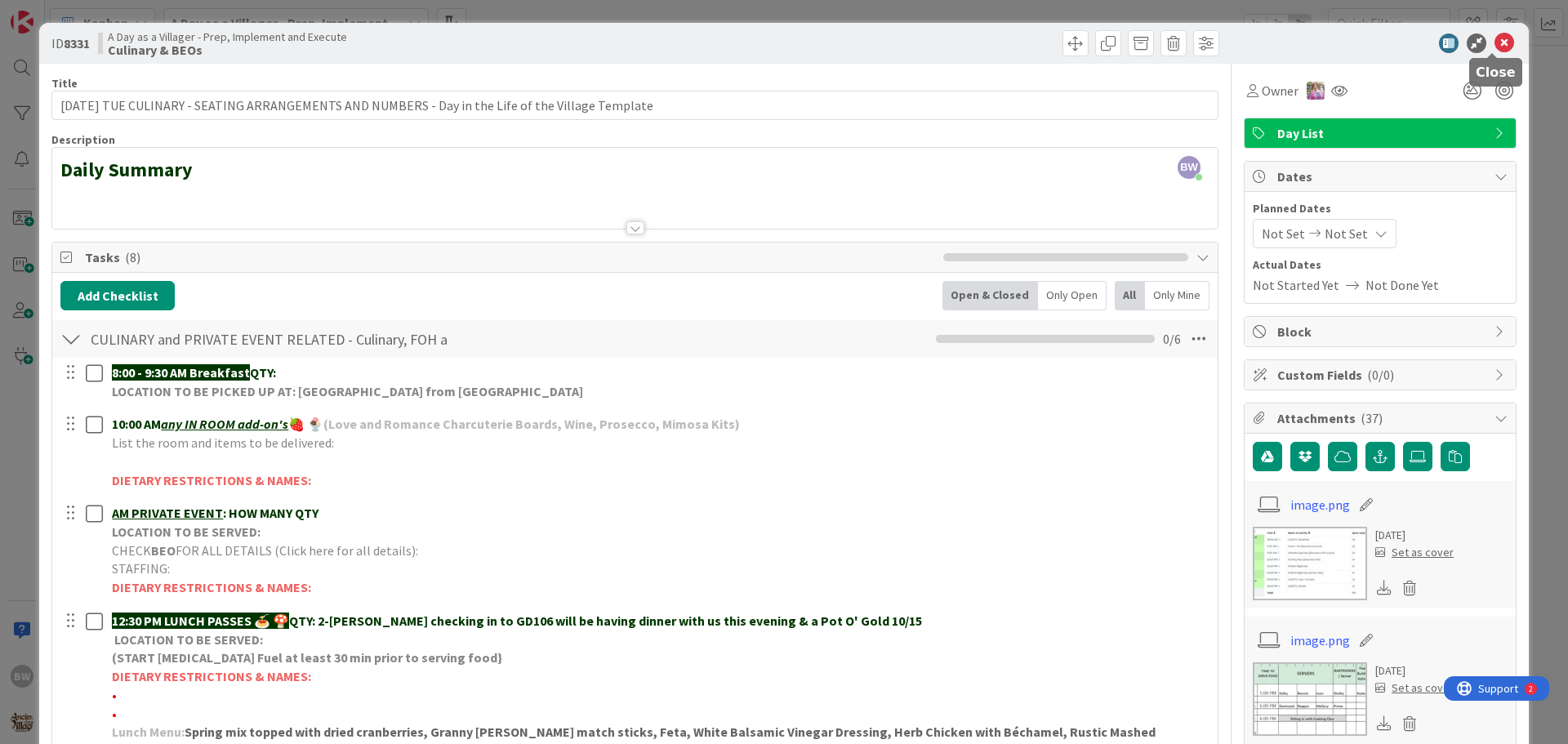
click at [1496, 45] on icon at bounding box center [1504, 44] width 20 height 20
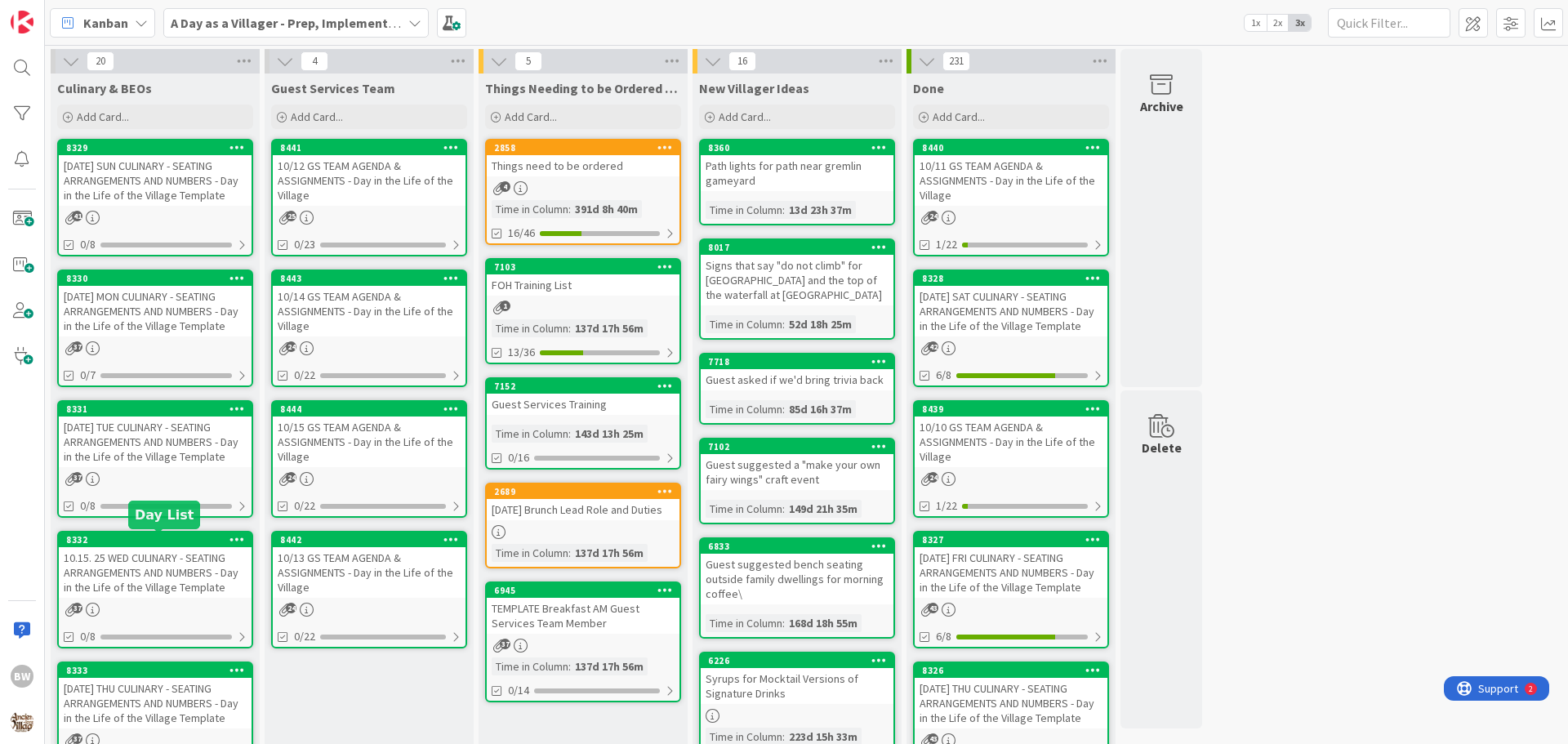
click at [140, 542] on div "8332" at bounding box center [159, 540] width 185 height 12
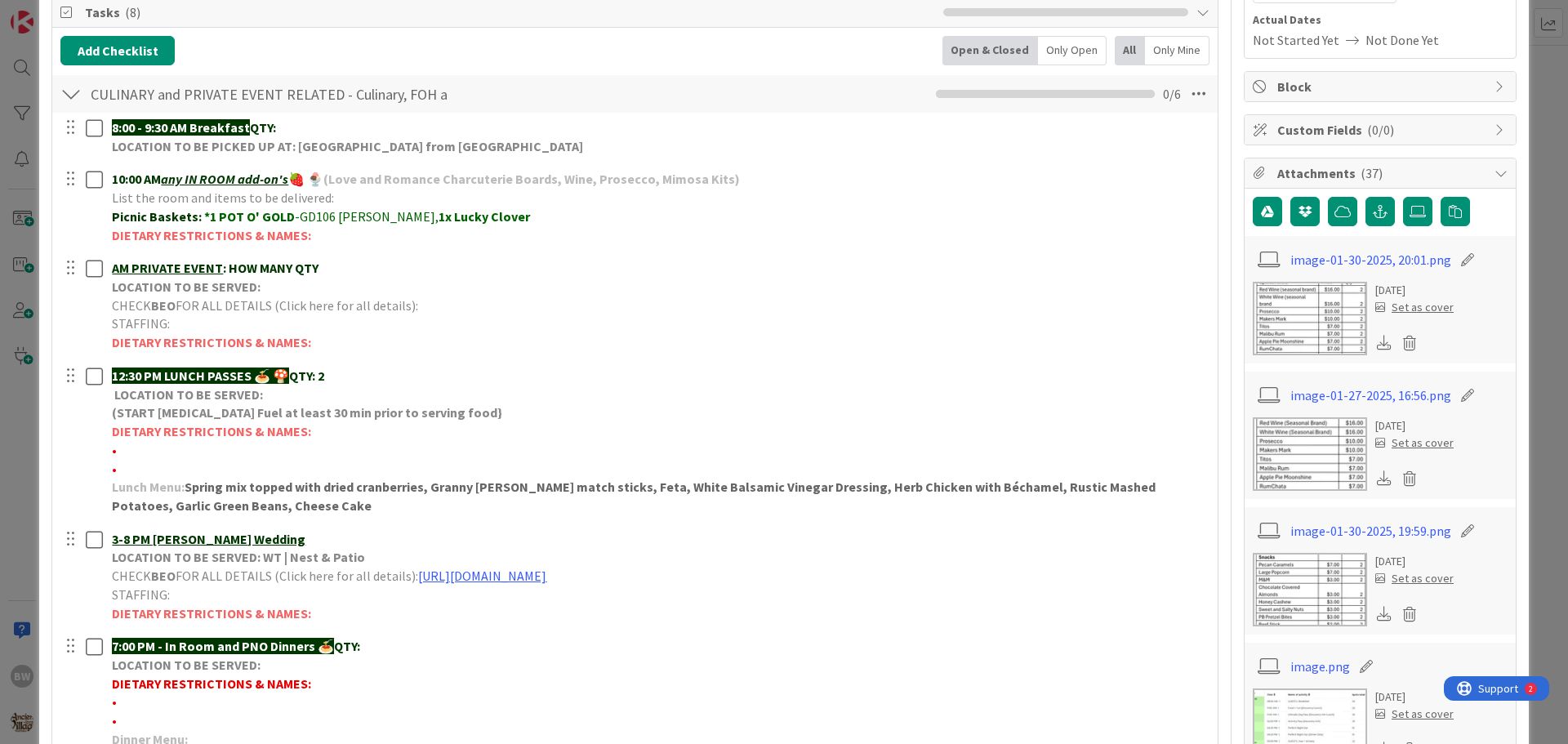
scroll to position [491, 0]
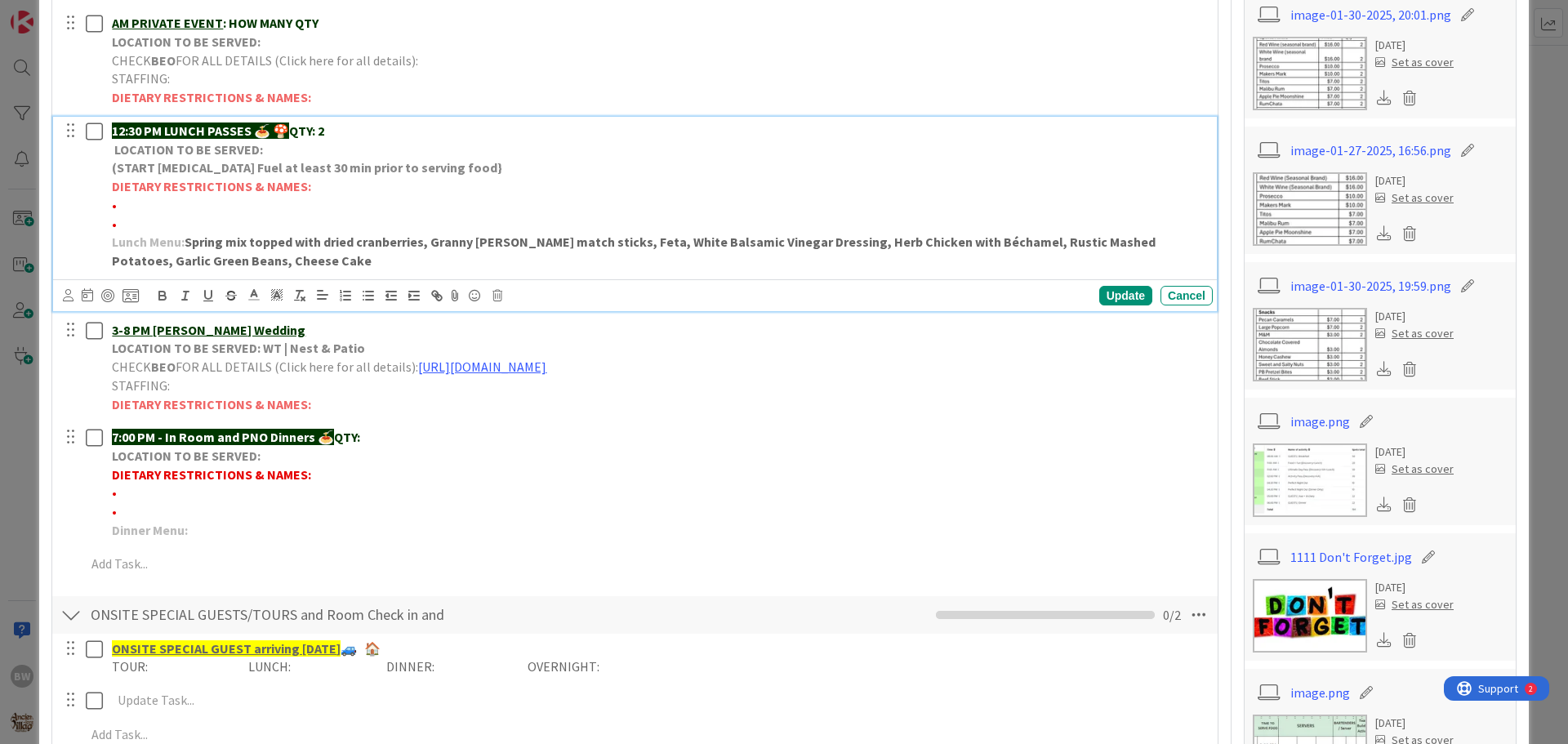
click at [129, 212] on p "•" at bounding box center [658, 205] width 1094 height 19
drag, startPoint x: 243, startPoint y: 204, endPoint x: 118, endPoint y: 205, distance: 125.0
click at [118, 205] on span "•*1 No pork/crustaceans-EGLINGER" at bounding box center [212, 205] width 200 height 16
click at [160, 293] on icon "button" at bounding box center [162, 293] width 5 height 4
click at [1118, 296] on div "Update" at bounding box center [1126, 296] width 53 height 20
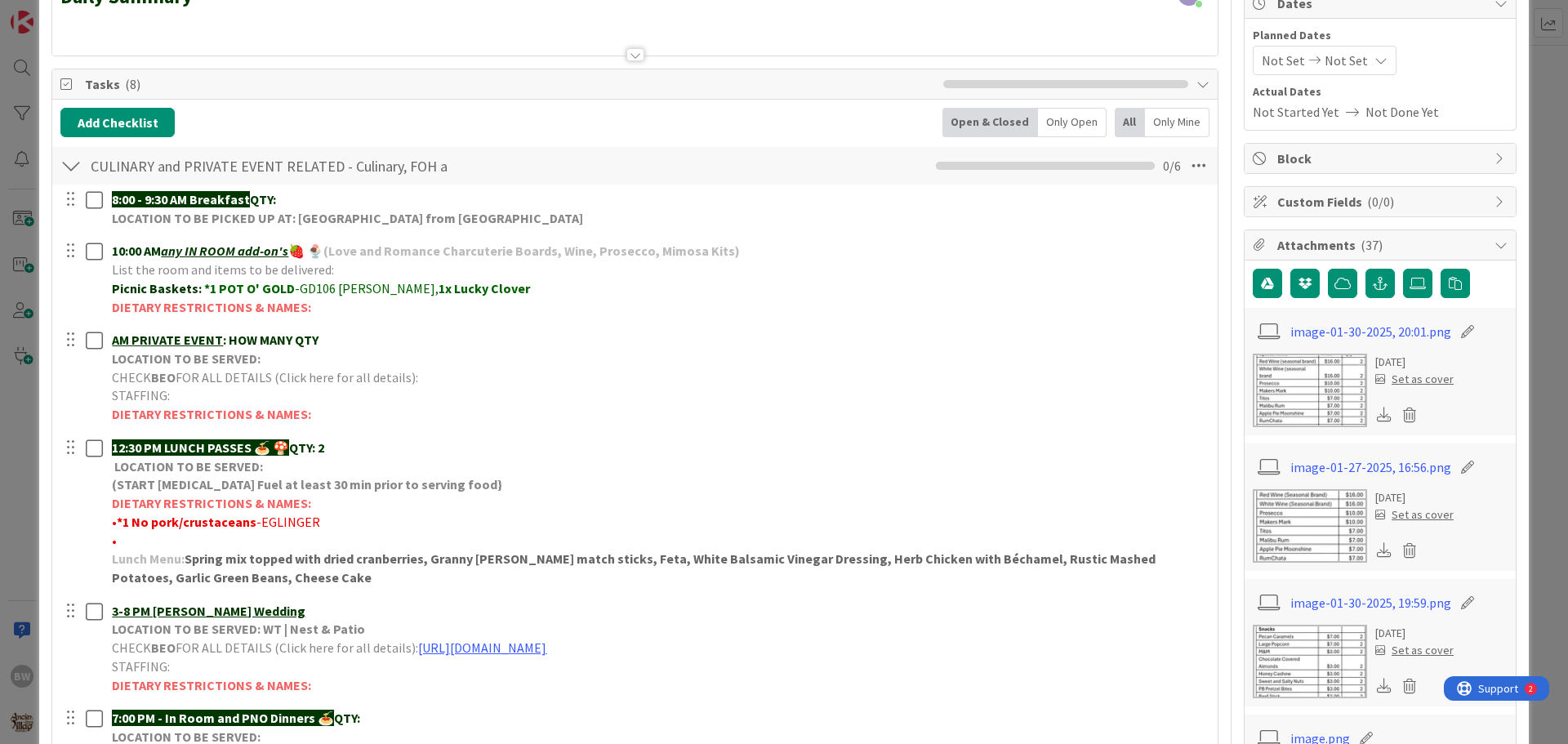
scroll to position [0, 0]
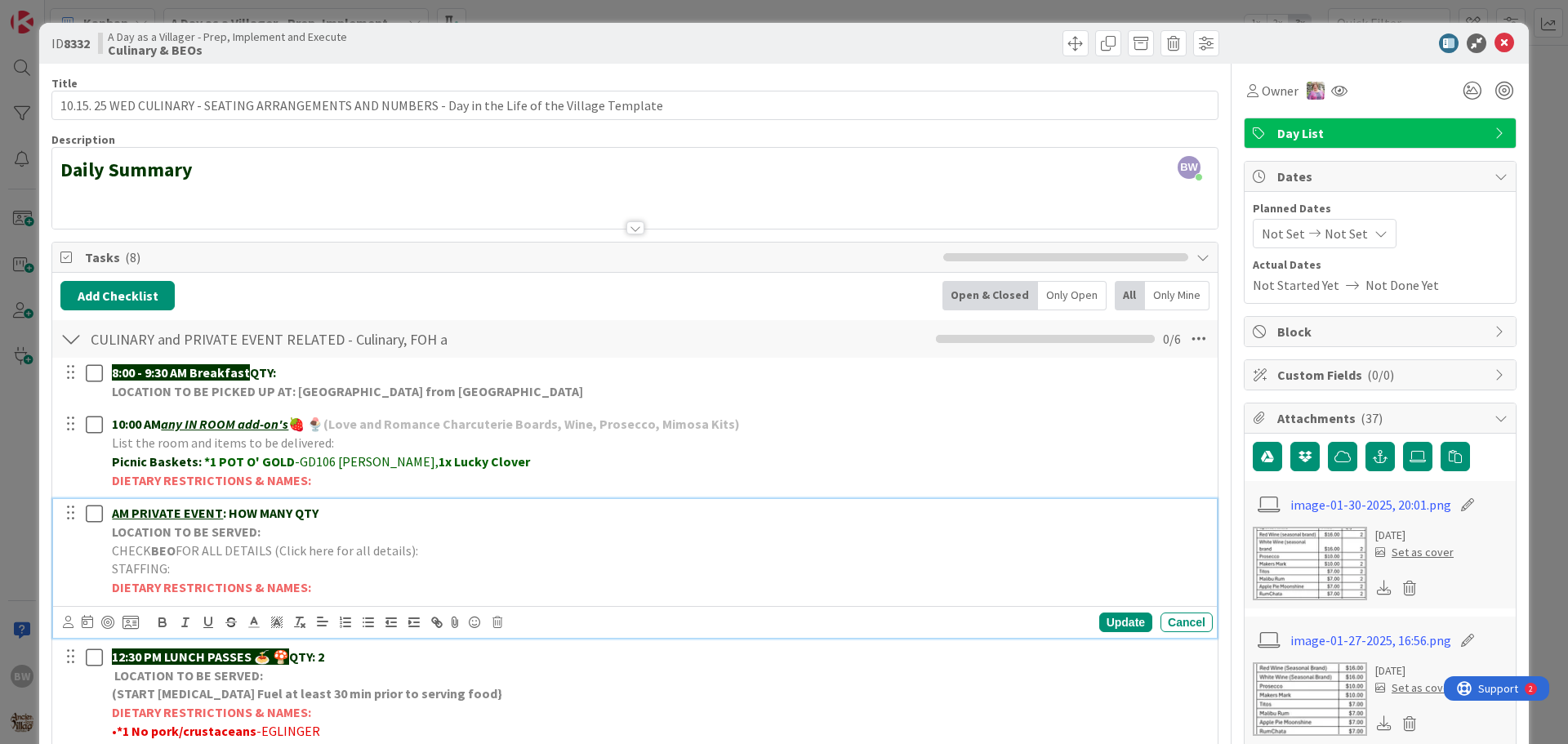
click at [213, 549] on span "FOR ALL DETAILS (Click here for all details):" at bounding box center [296, 551] width 242 height 16
click at [495, 624] on icon at bounding box center [497, 622] width 10 height 12
click at [547, 691] on div "Delete" at bounding box center [538, 692] width 61 height 29
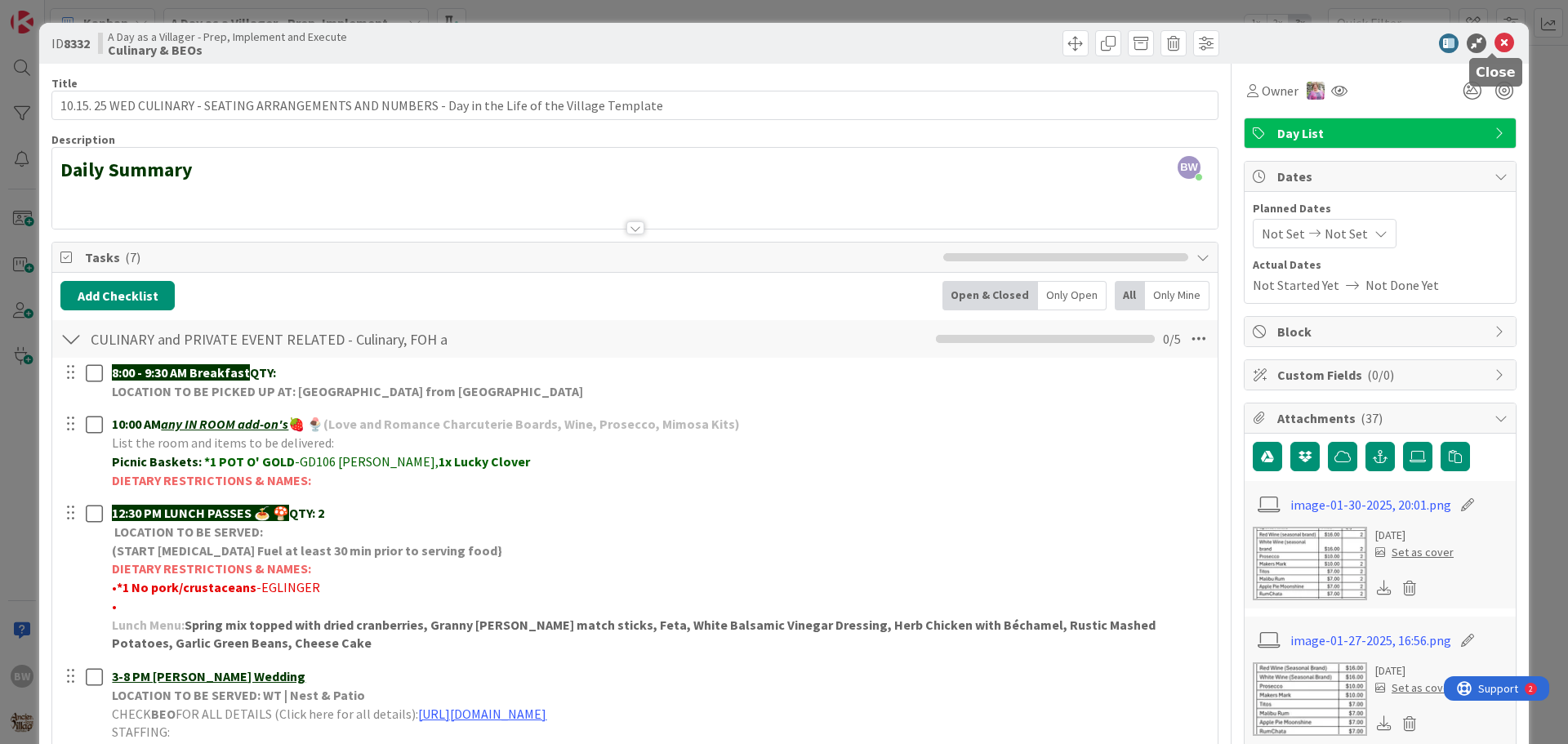
click at [1494, 41] on icon at bounding box center [1504, 44] width 20 height 20
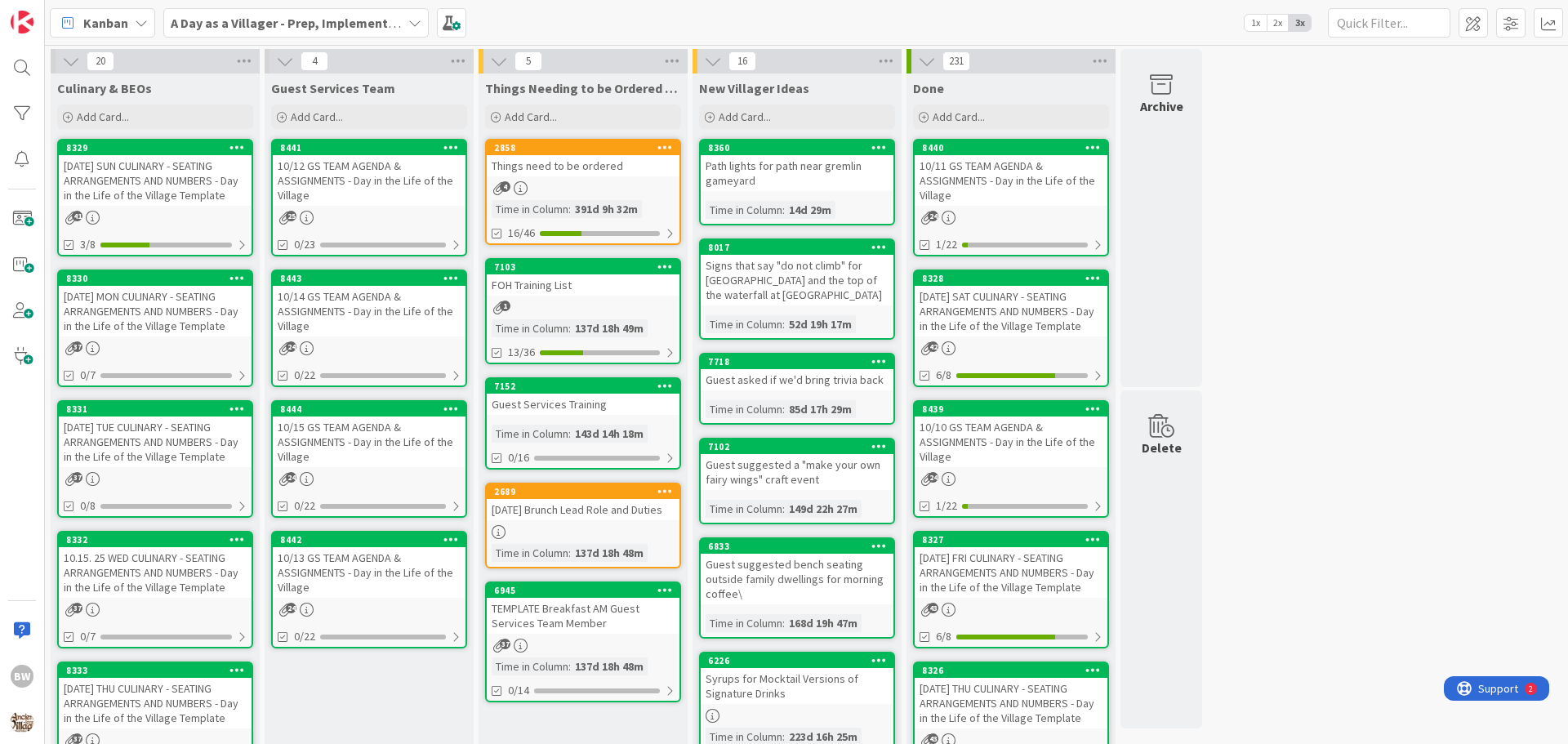
click at [141, 663] on div "8333" at bounding box center [155, 670] width 192 height 15
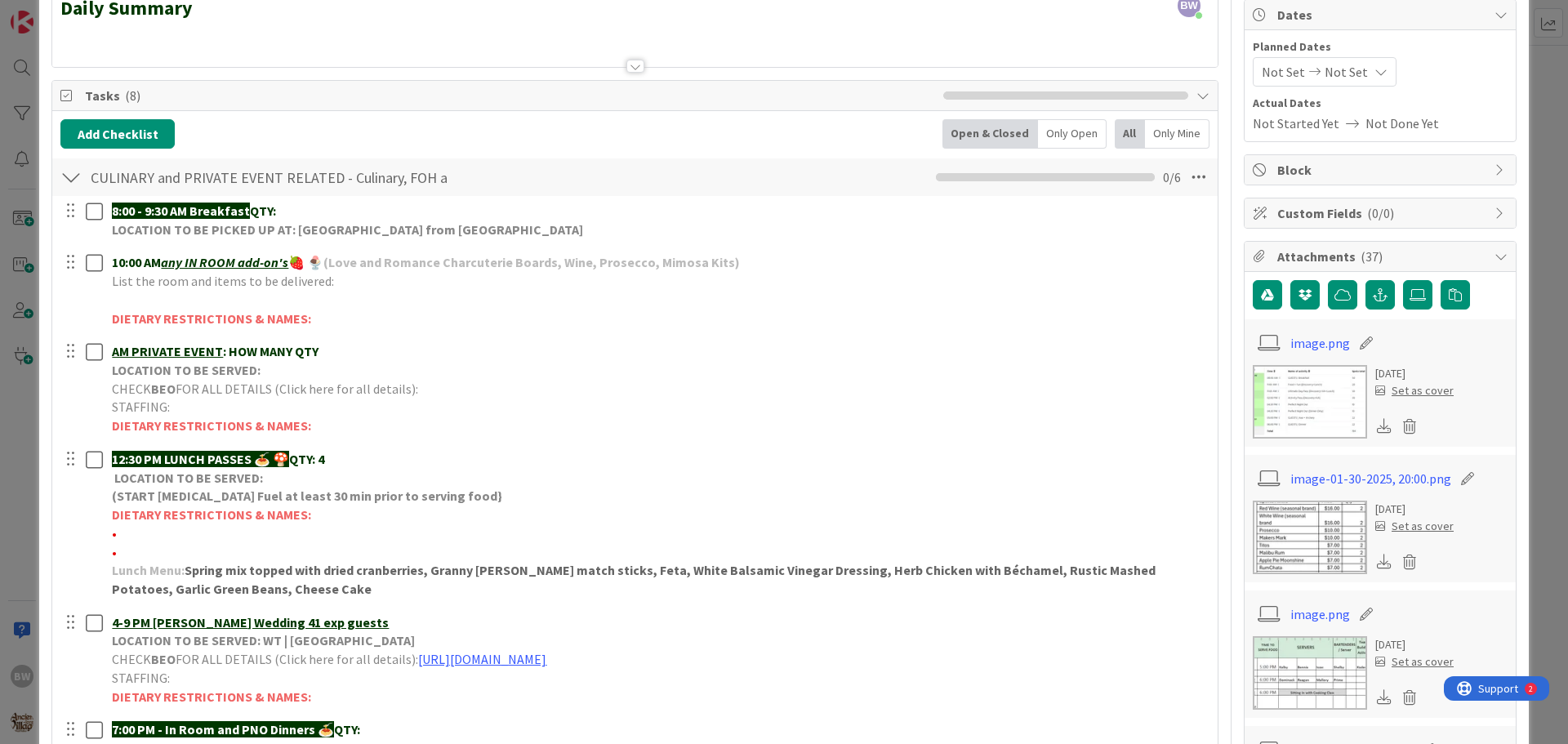
scroll to position [164, 0]
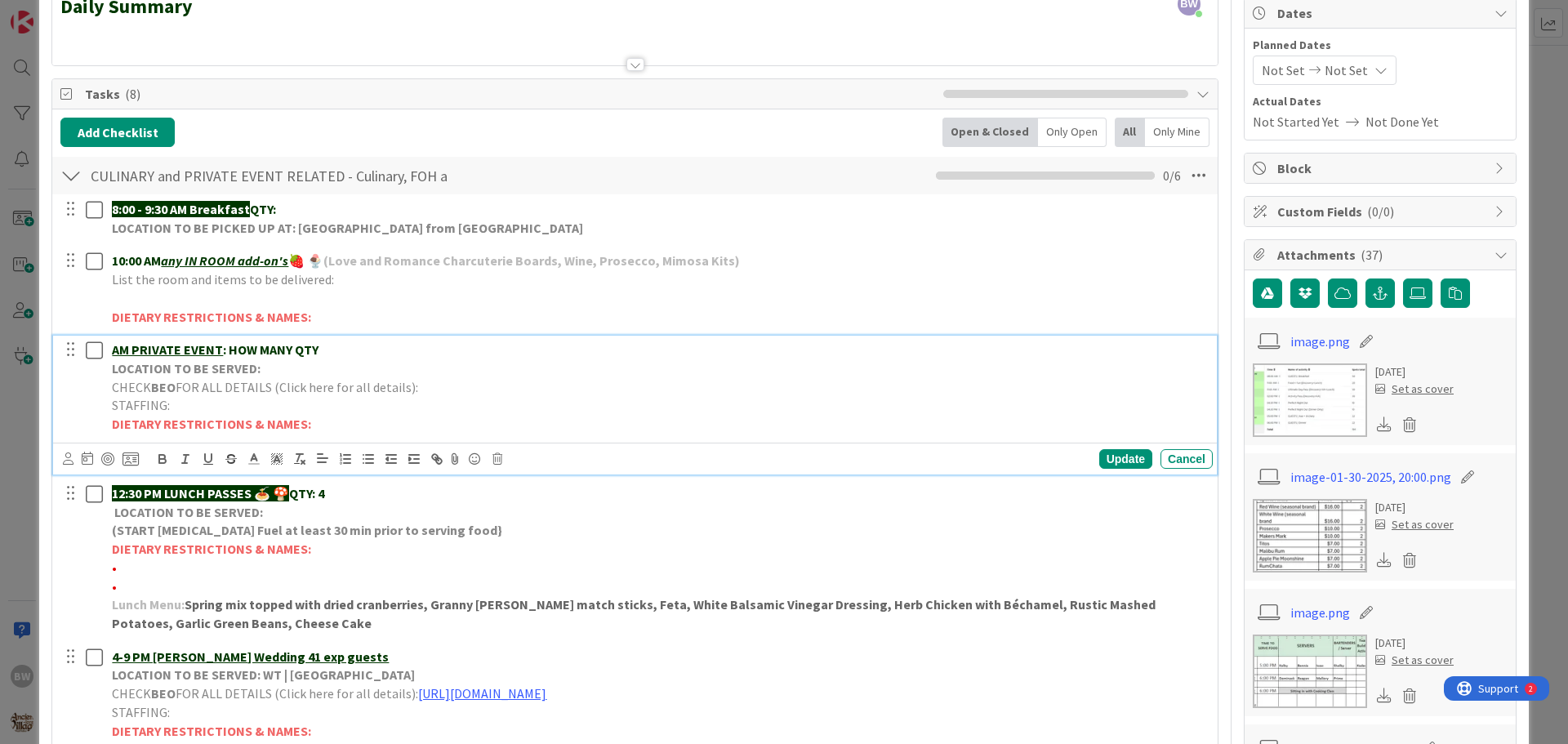
click at [197, 372] on strong "LOCATION TO BE SERVED:" at bounding box center [186, 369] width 149 height 16
click at [499, 455] on icon at bounding box center [497, 459] width 10 height 12
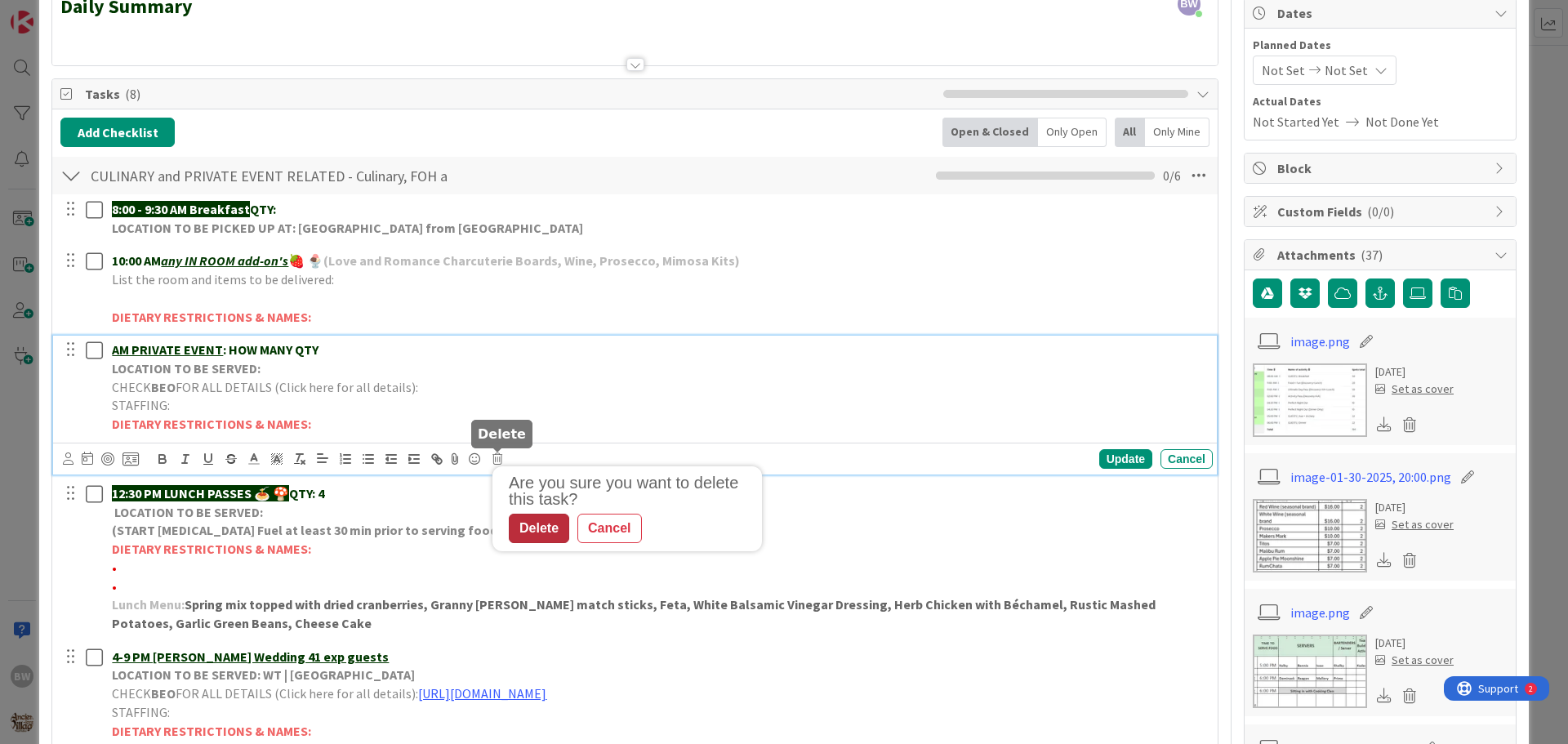
click at [550, 520] on div "Delete" at bounding box center [538, 529] width 61 height 29
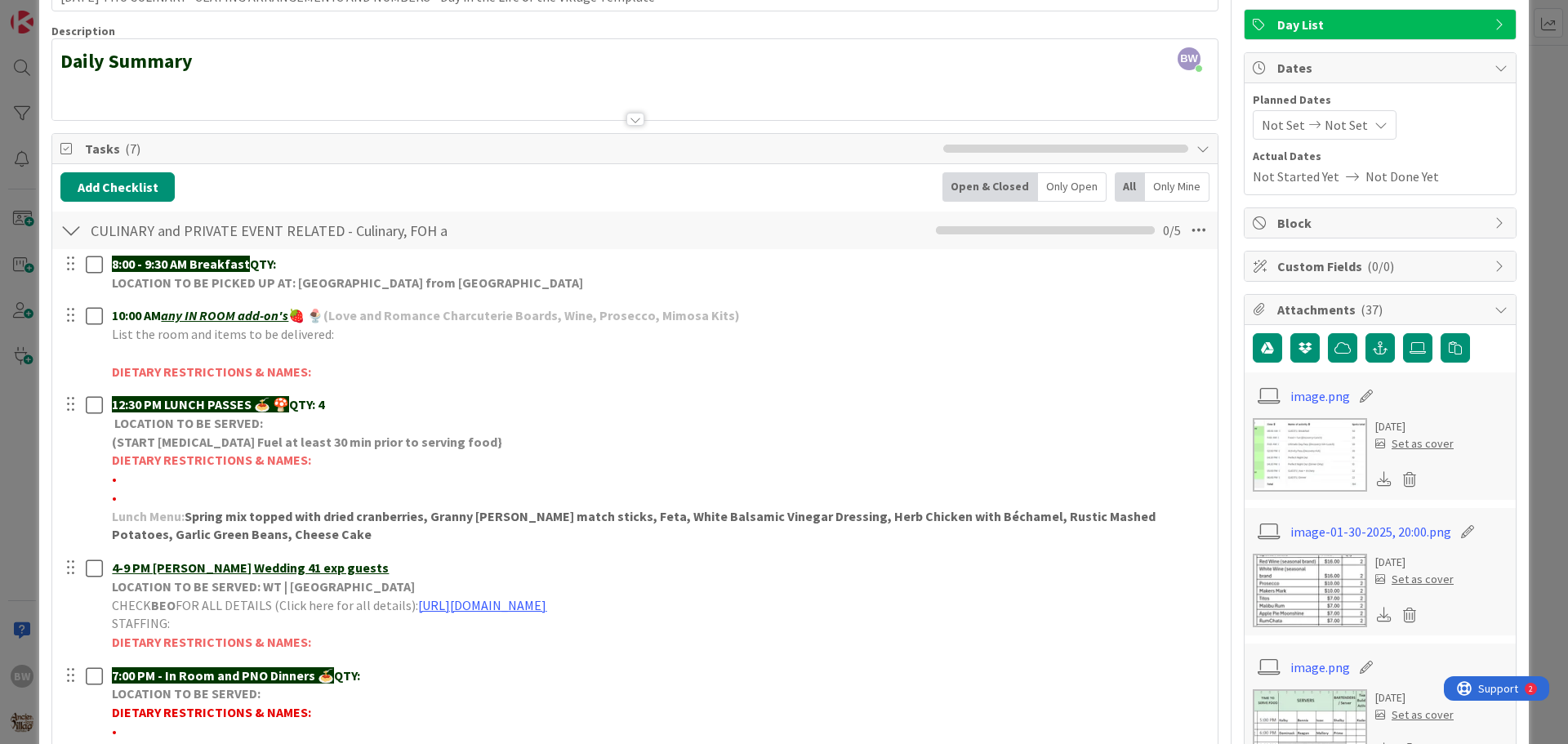
scroll to position [327, 0]
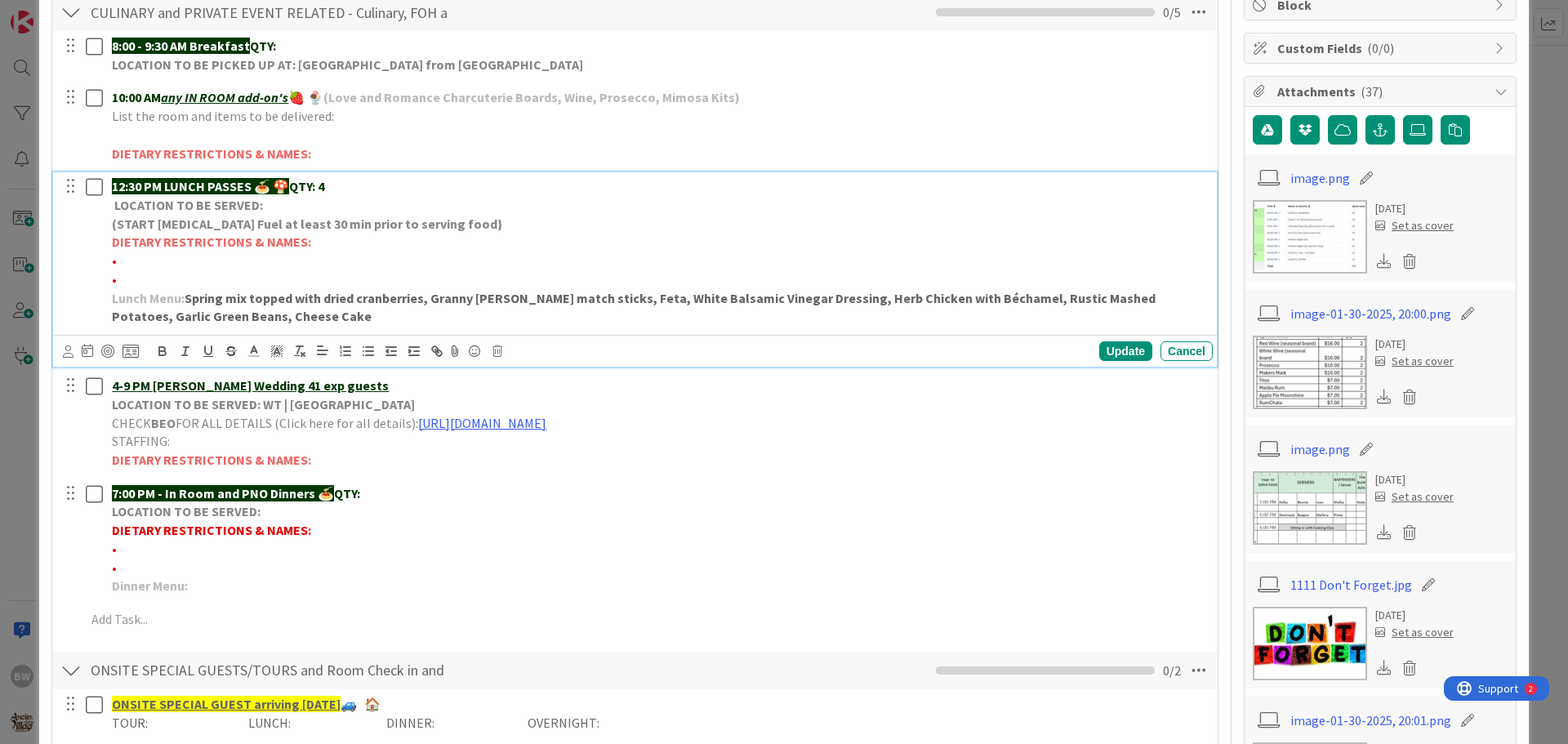
click at [129, 264] on p "•" at bounding box center [658, 261] width 1094 height 19
drag, startPoint x: 193, startPoint y: 260, endPoint x: 118, endPoint y: 256, distance: 75.1
click at [118, 256] on span "•*1 No bananas-[PERSON_NAME]" at bounding box center [205, 261] width 188 height 16
click at [159, 353] on icon "button" at bounding box center [162, 353] width 6 height 4
click at [128, 278] on p "•" at bounding box center [658, 280] width 1094 height 19
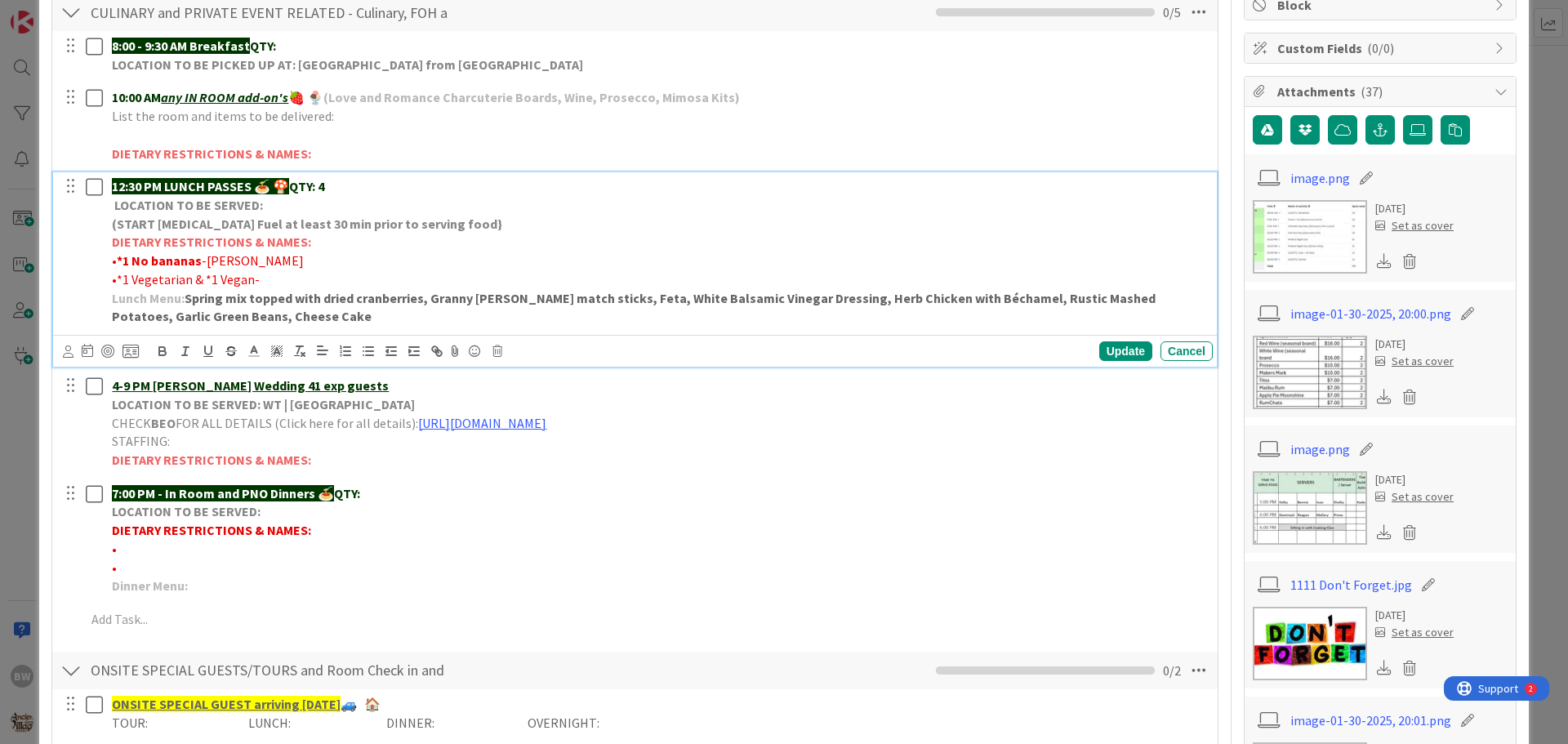
click at [131, 279] on span "•*1 Vegetarian & *1 Vegan-" at bounding box center [185, 280] width 148 height 16
click at [329, 276] on p "•*1 Dairy free Vegetarian & *1 Vegan-" at bounding box center [658, 280] width 1094 height 19
drag, startPoint x: 353, startPoint y: 281, endPoint x: 311, endPoint y: 281, distance: 42.0
click at [311, 281] on p "•*1 Dairy free Vegetarian & *1 Vegan- [PERSON_NAME]" at bounding box center [658, 280] width 1094 height 19
click at [256, 352] on line at bounding box center [253, 352] width 4 height 0
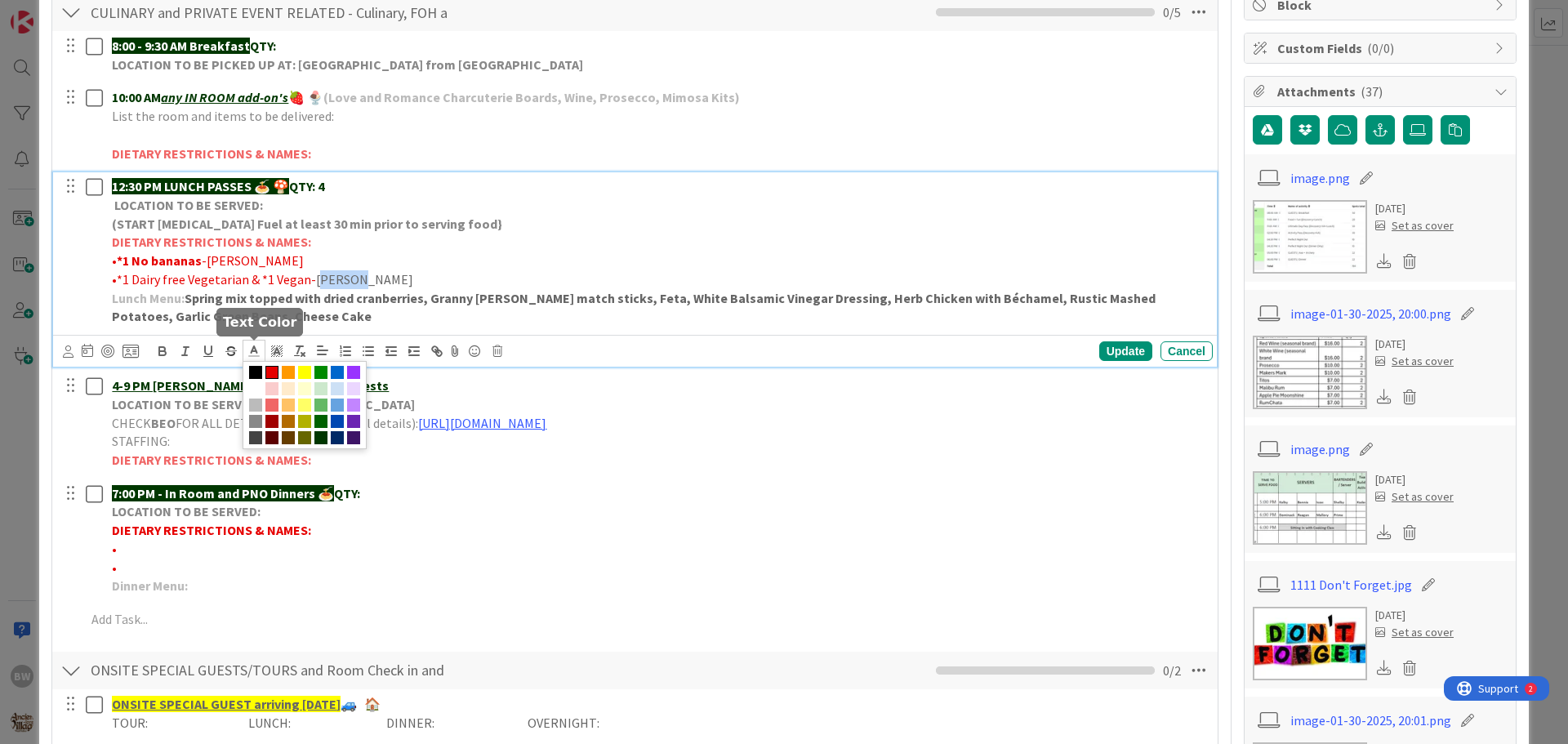
click at [271, 373] on span at bounding box center [271, 372] width 13 height 13
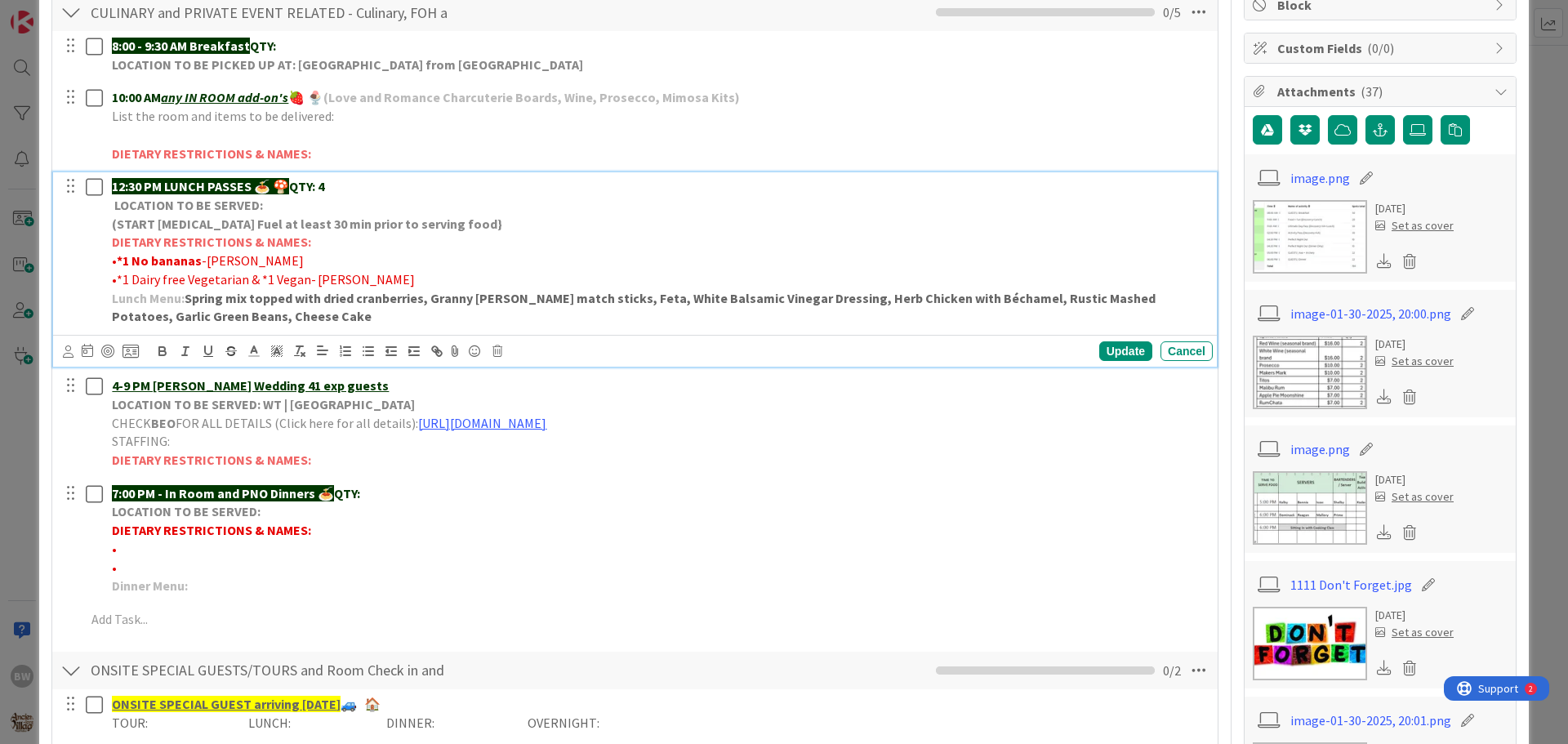
click at [435, 209] on p "LOCATION TO BE SERVED:" at bounding box center [658, 205] width 1094 height 19
drag, startPoint x: 304, startPoint y: 276, endPoint x: 115, endPoint y: 278, distance: 189.0
click at [115, 278] on span "•*1 Dairy free Vegetarian & *1 Vegan-" at bounding box center [213, 280] width 204 height 16
click at [162, 350] on icon "button" at bounding box center [163, 352] width 15 height 15
click at [471, 258] on p "• *1 No bananas -[PERSON_NAME]" at bounding box center [658, 261] width 1094 height 19
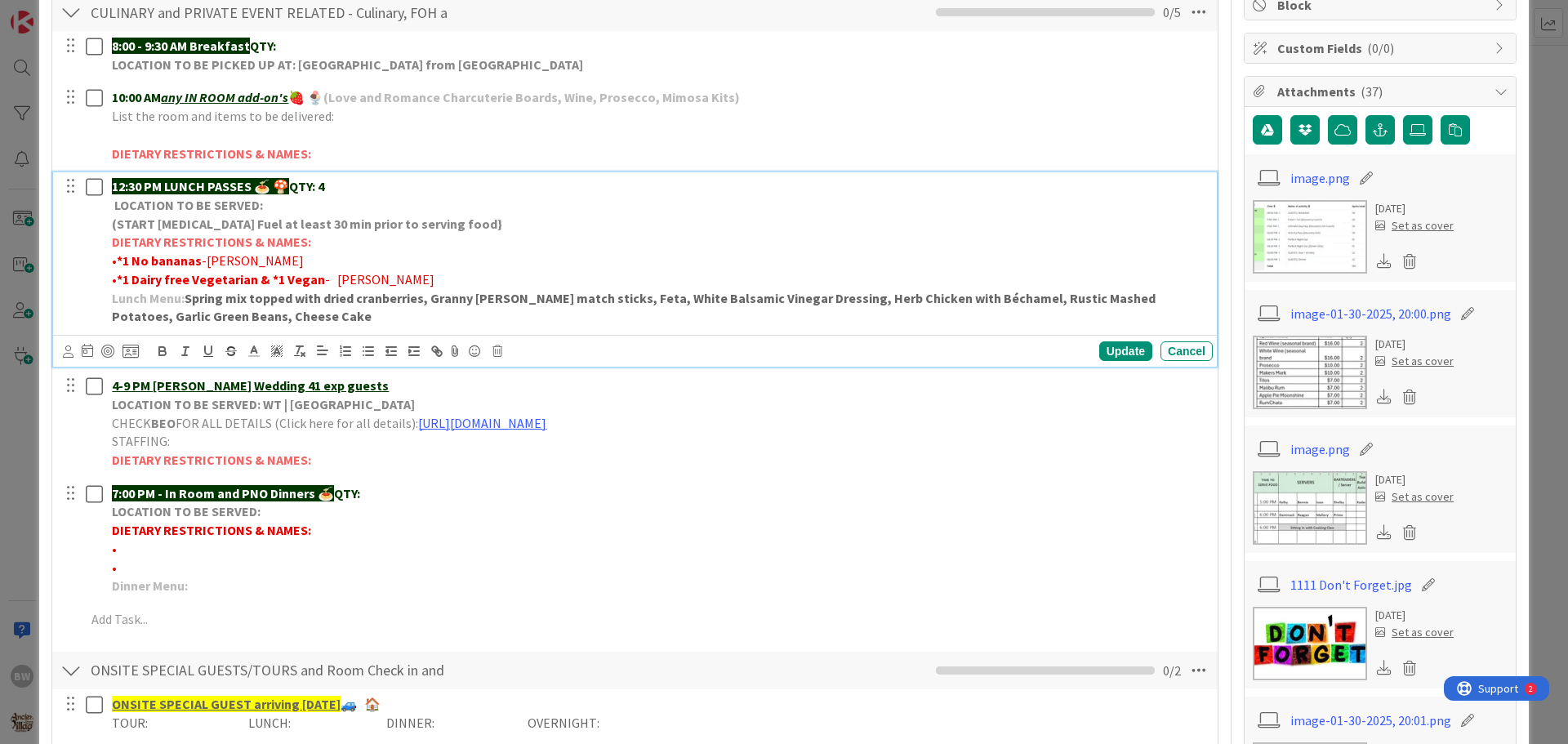
click at [337, 277] on span "[PERSON_NAME]" at bounding box center [385, 280] width 97 height 16
click at [325, 276] on span "-[PERSON_NAME]" at bounding box center [376, 280] width 102 height 16
click at [199, 260] on p "• *1 No bananas -[PERSON_NAME]" at bounding box center [658, 261] width 1094 height 19
click at [258, 280] on strong "*1 Dairy free Vegetarian & *1 Vegan" at bounding box center [221, 280] width 208 height 16
click at [161, 353] on icon "button" at bounding box center [163, 352] width 15 height 15
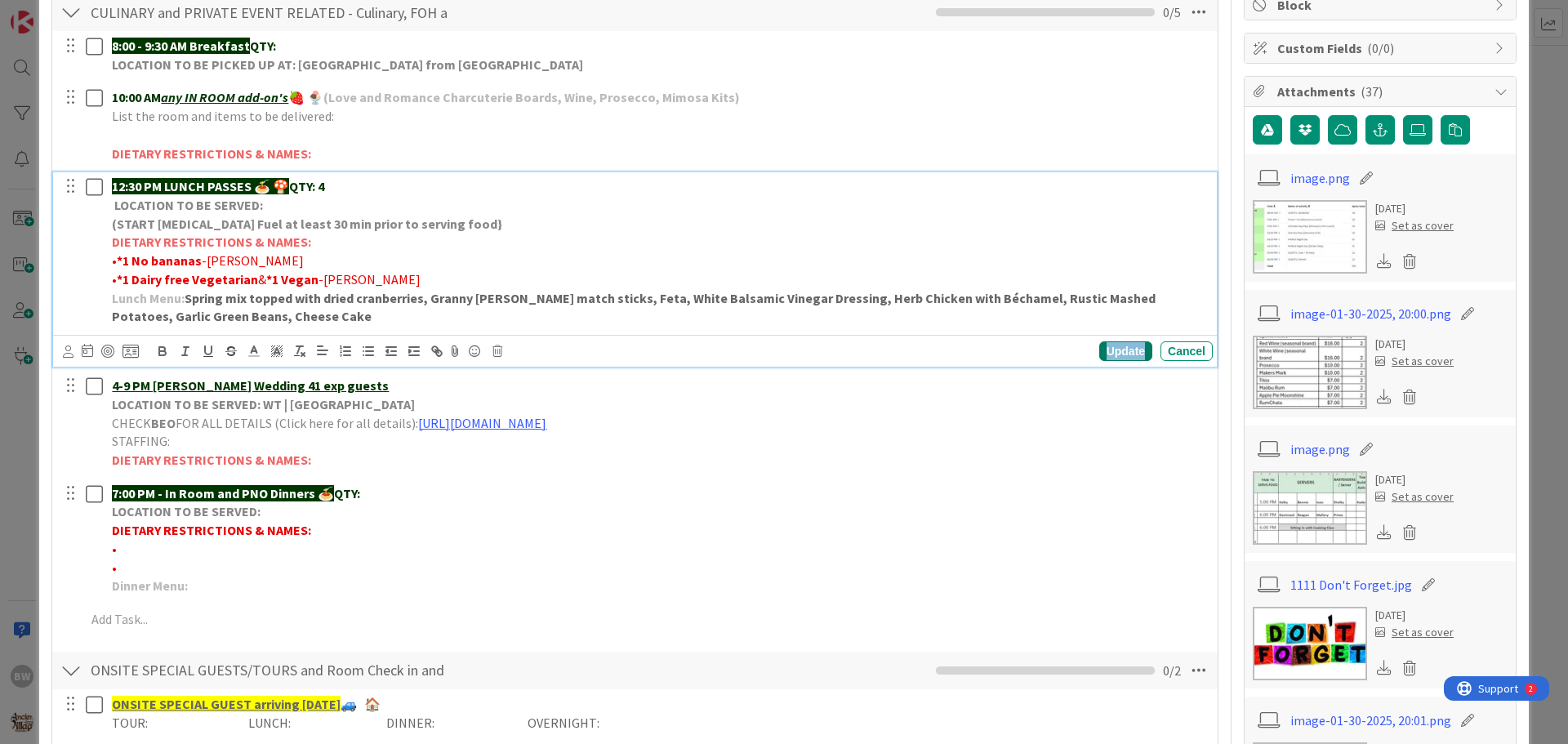
click at [1104, 350] on div "Update" at bounding box center [1126, 352] width 53 height 20
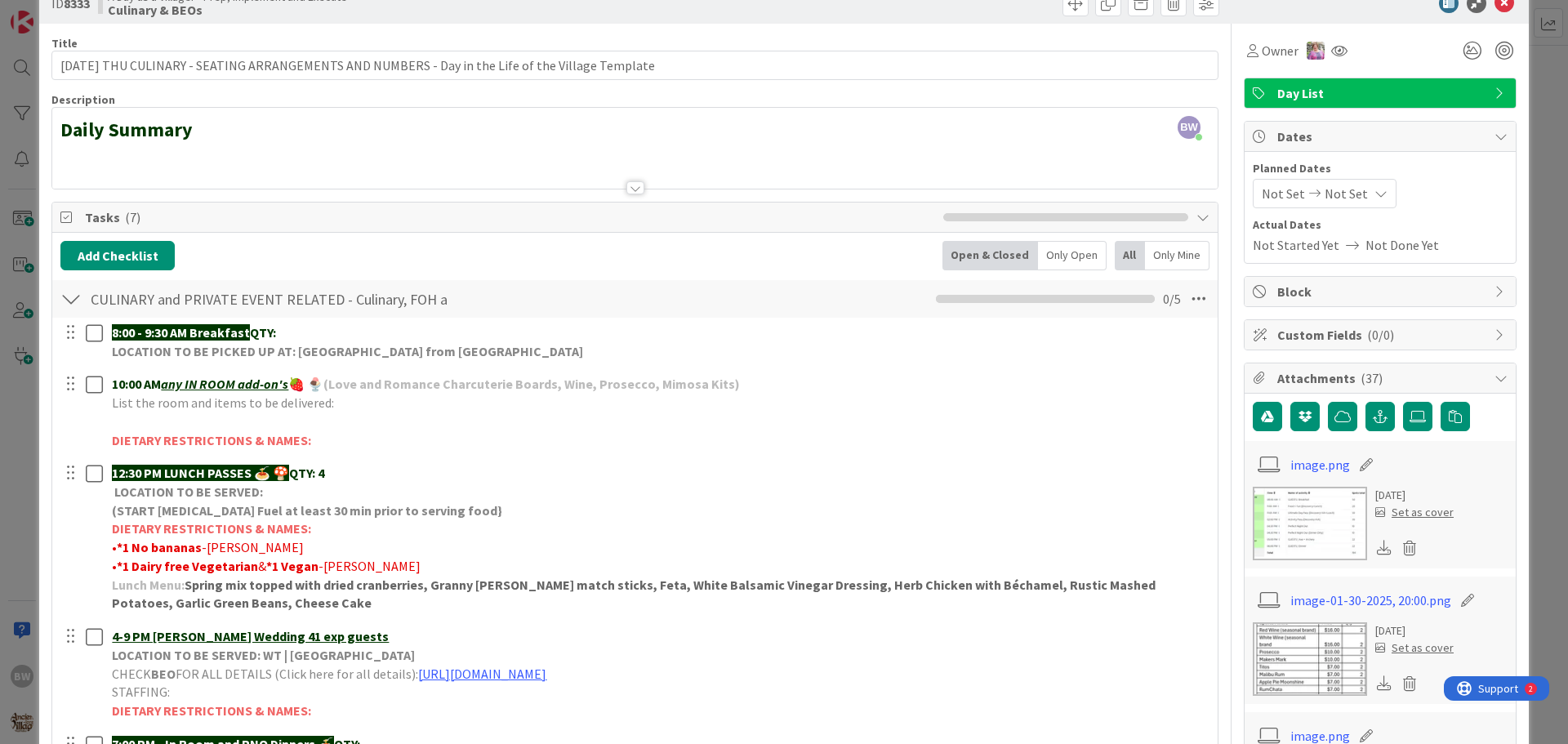
scroll to position [0, 0]
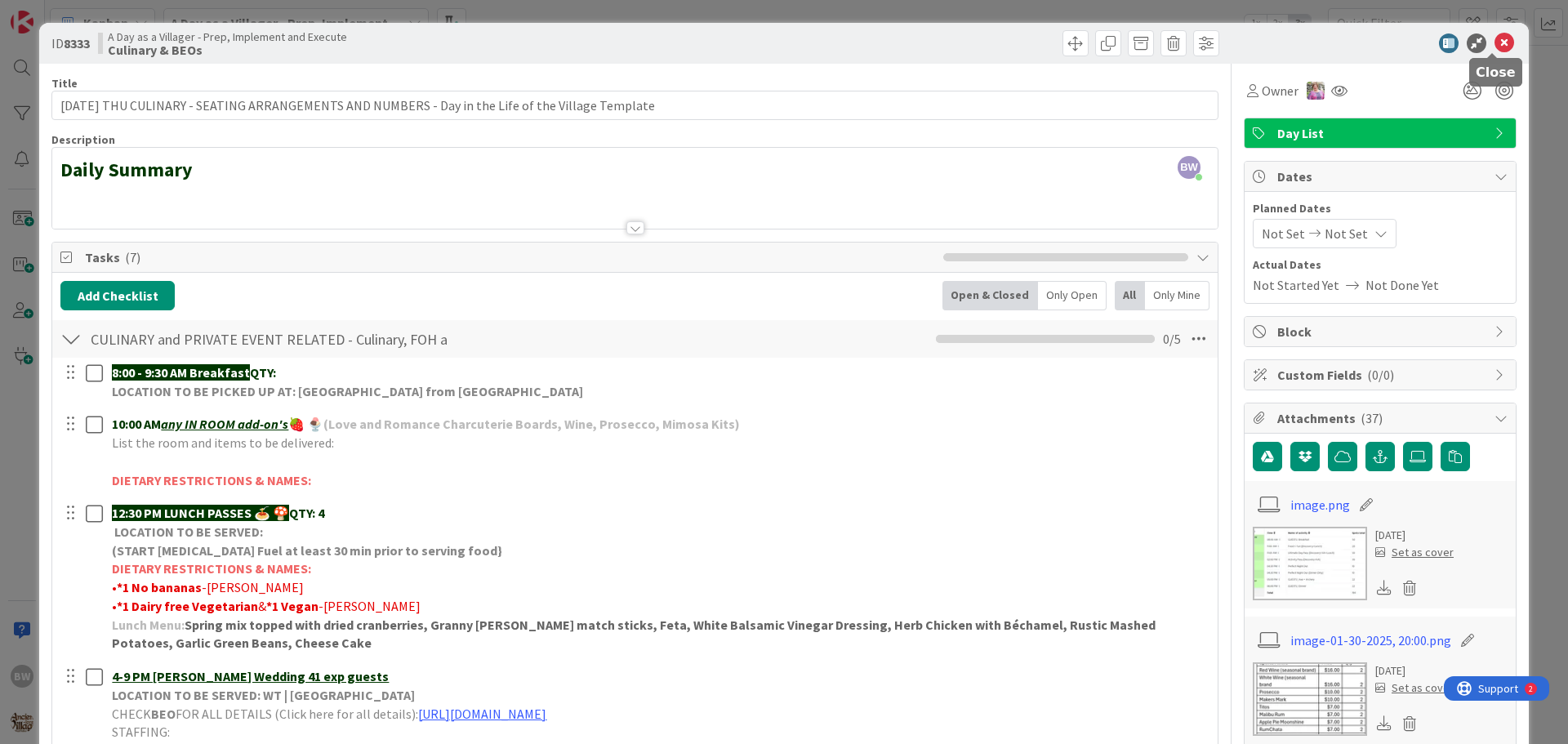
click at [1494, 42] on icon at bounding box center [1504, 44] width 20 height 20
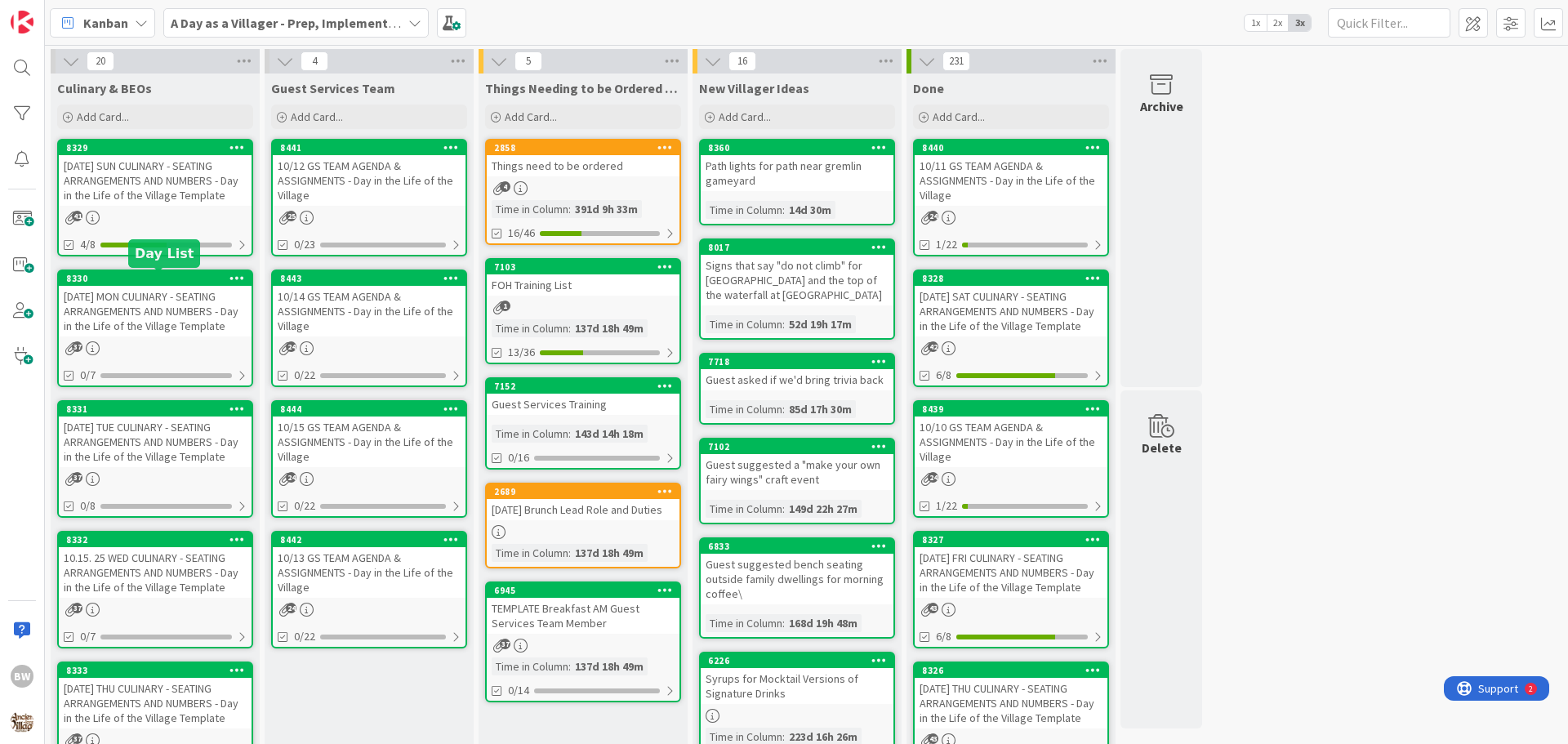
click at [148, 276] on div "8330" at bounding box center [159, 278] width 185 height 12
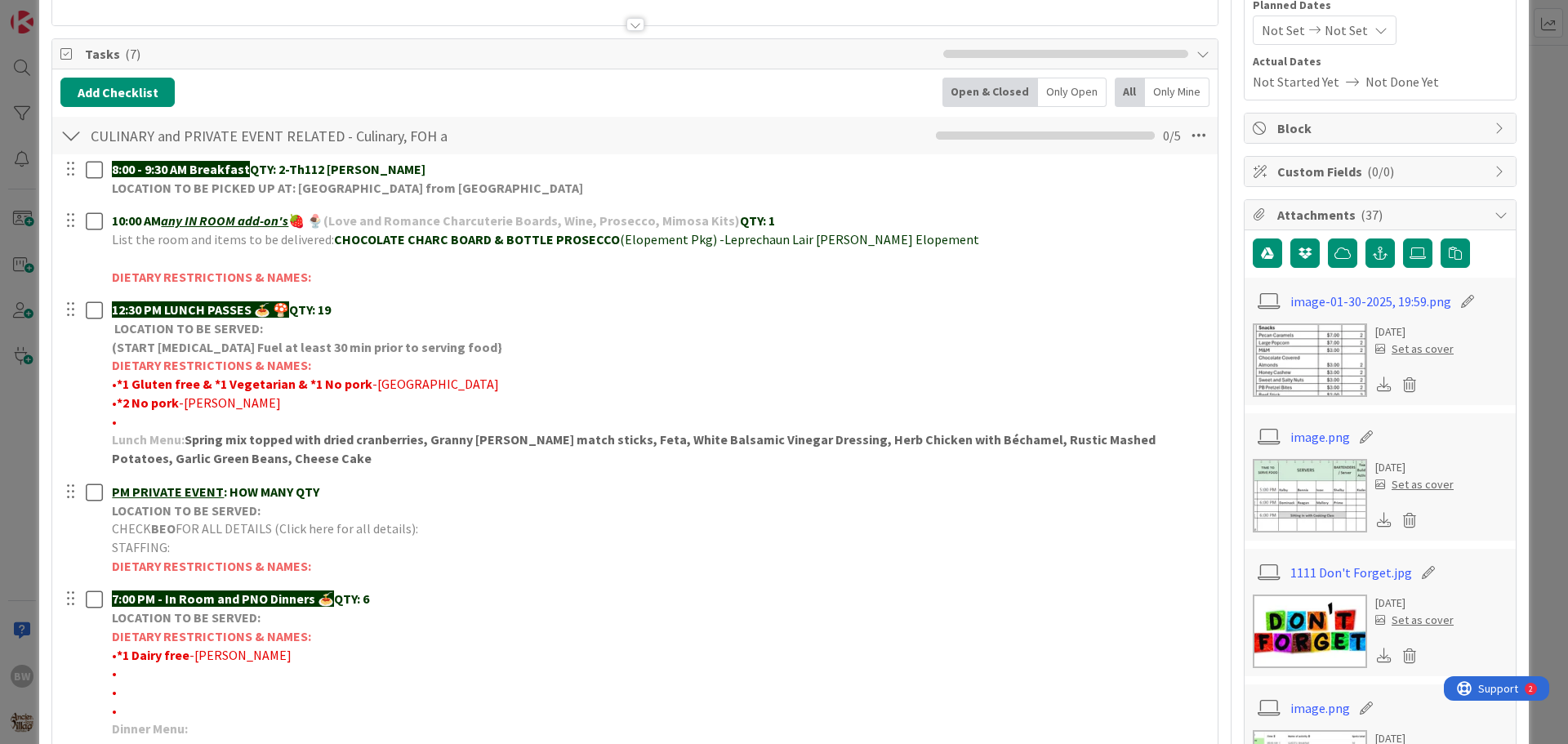
scroll to position [327, 0]
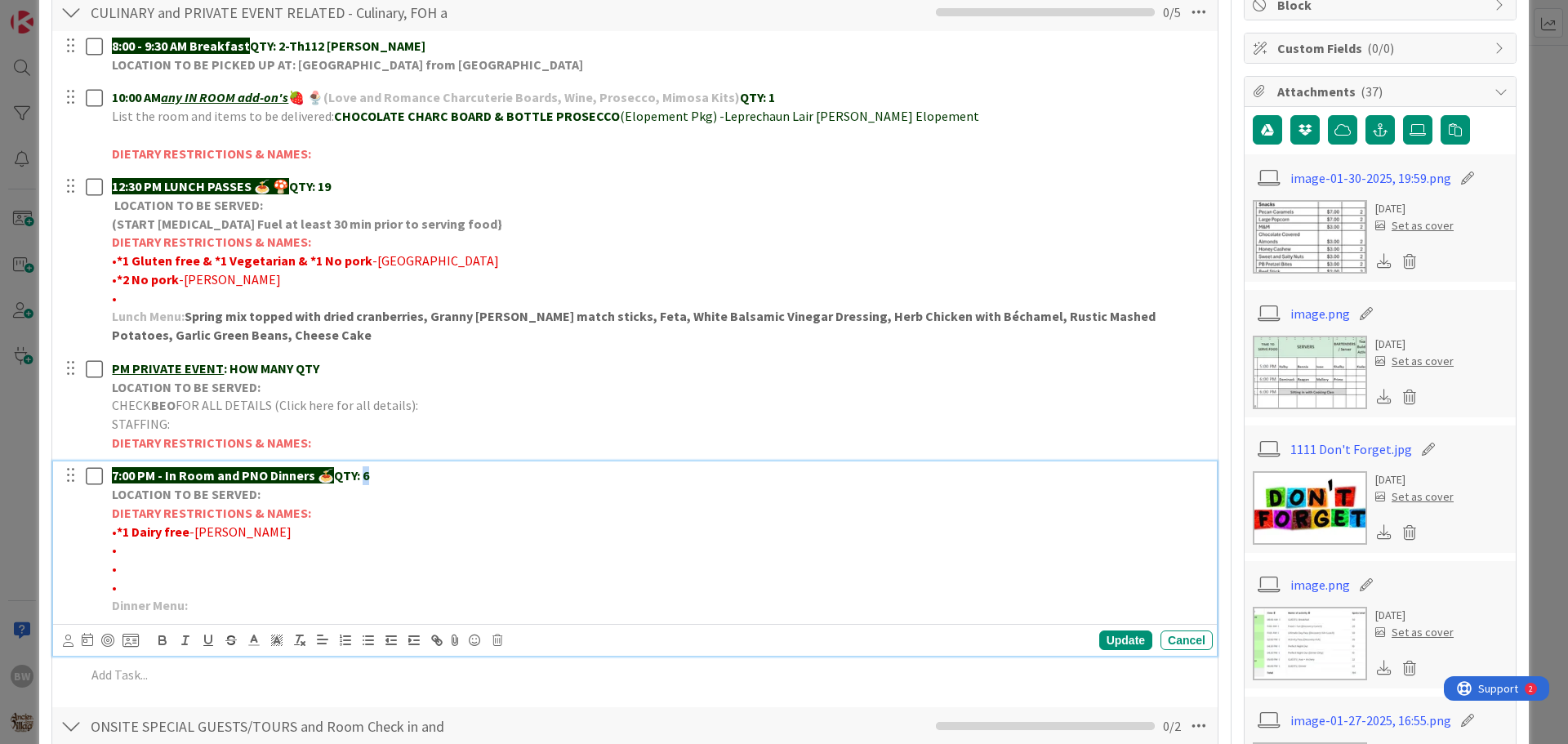
click at [367, 474] on p "7:00 PM - In Room and PNO Dinners 🍝 QTY: 6" at bounding box center [658, 476] width 1094 height 19
click at [1111, 642] on div "Update" at bounding box center [1126, 640] width 53 height 20
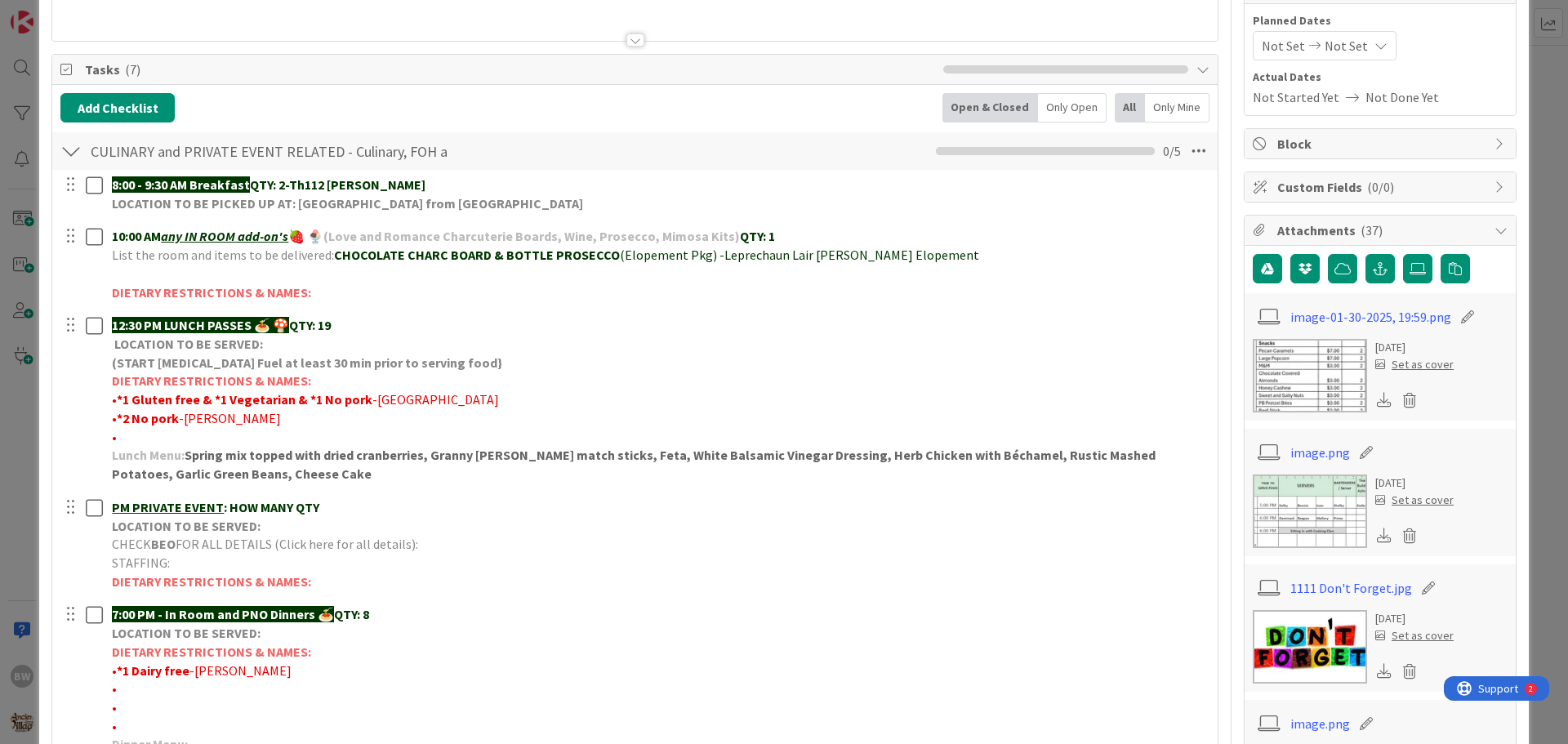
scroll to position [82, 0]
